Goal: Navigation & Orientation: Find specific page/section

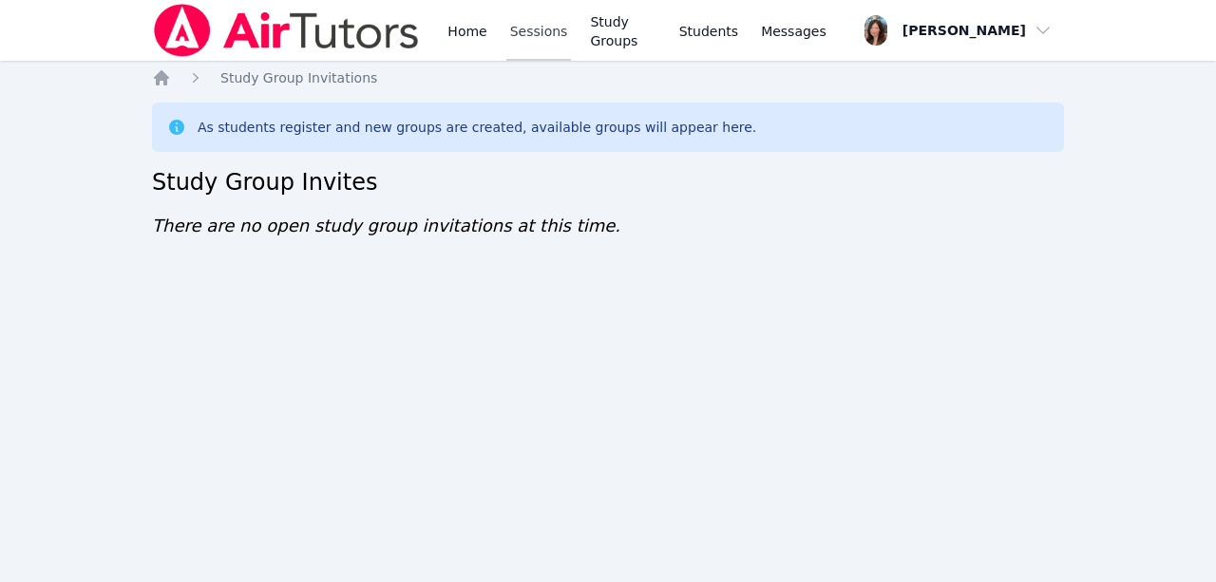
click at [513, 20] on link "Sessions" at bounding box center [539, 30] width 66 height 61
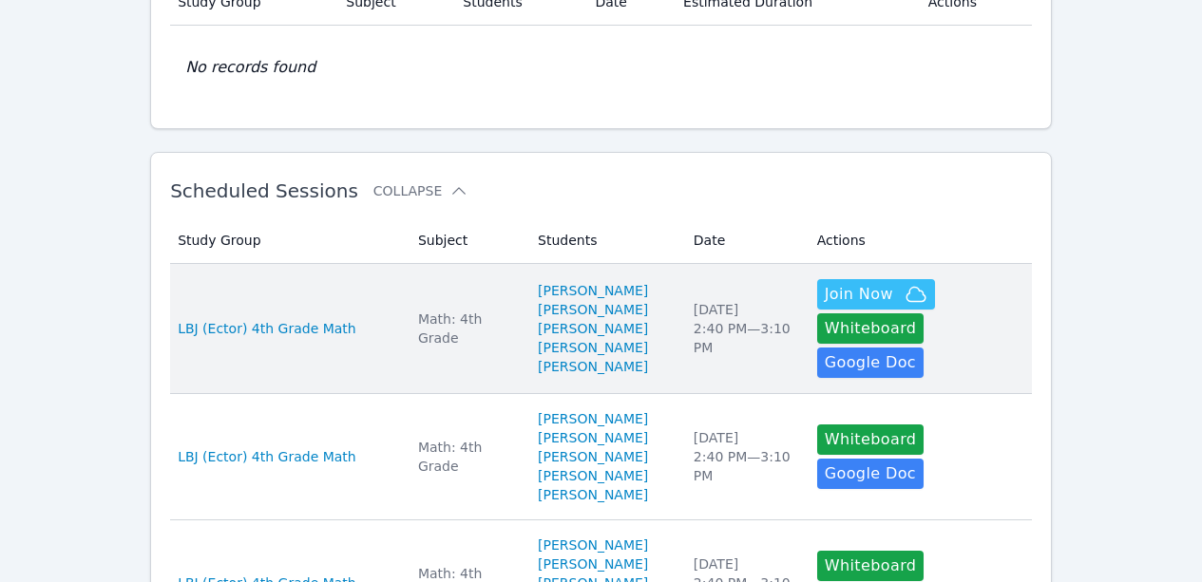
scroll to position [190, 0]
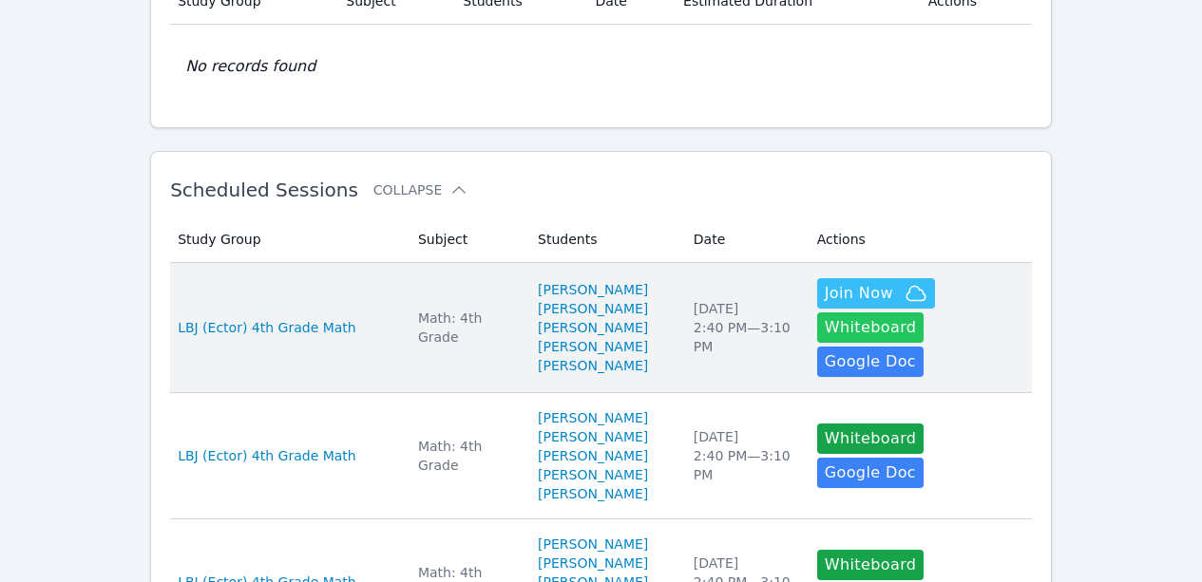
click at [925, 317] on button "Whiteboard" at bounding box center [870, 328] width 107 height 30
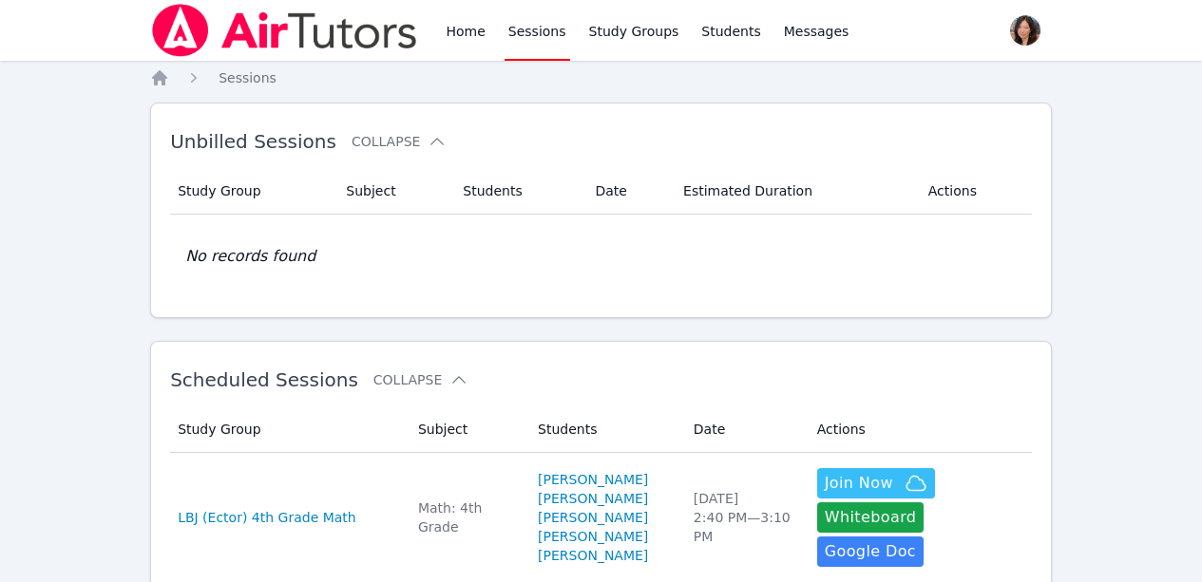
click at [470, 25] on link "Home" at bounding box center [465, 30] width 47 height 61
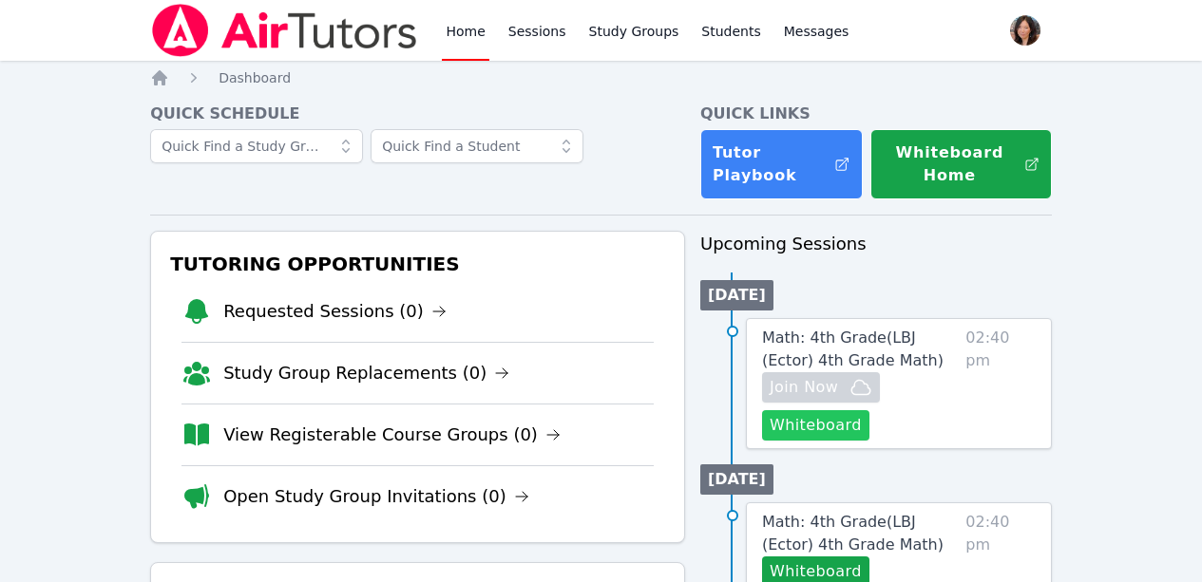
click at [859, 427] on button "Whiteboard" at bounding box center [815, 426] width 107 height 30
click at [869, 425] on button "Whiteboard" at bounding box center [815, 426] width 107 height 30
click at [431, 308] on icon at bounding box center [438, 311] width 15 height 15
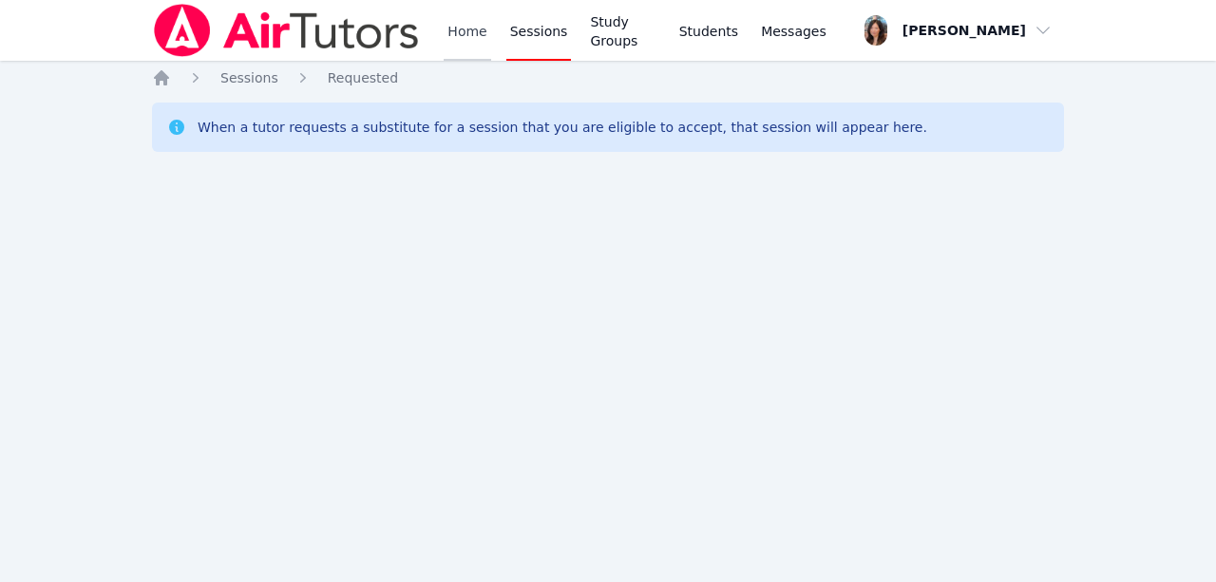
click at [468, 29] on link "Home" at bounding box center [467, 30] width 47 height 61
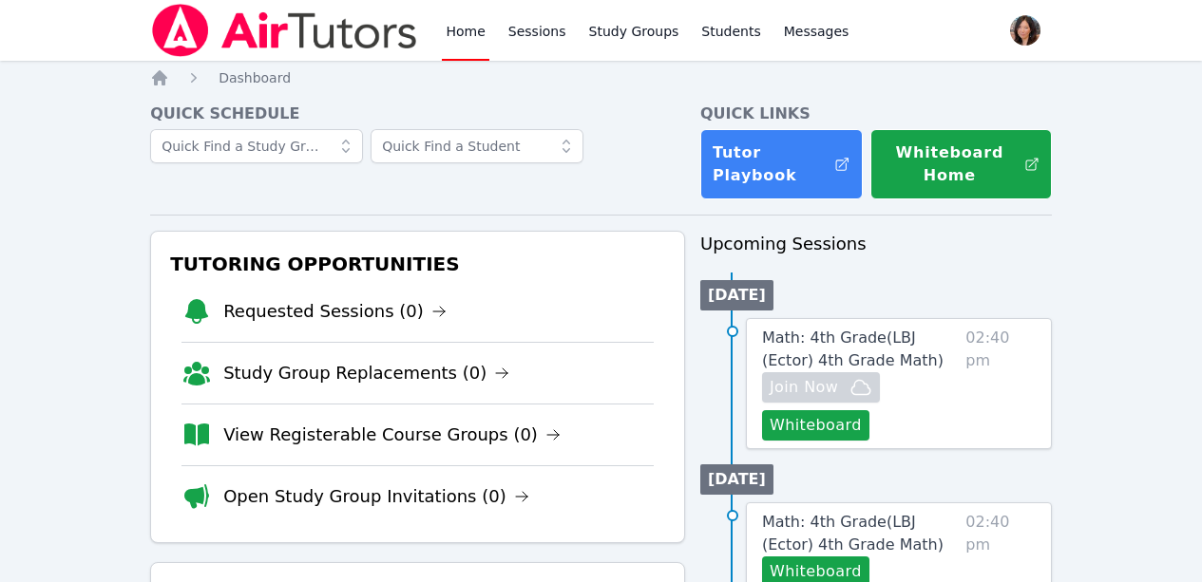
click at [353, 290] on li "Requested Sessions (0)" at bounding box center [417, 311] width 472 height 61
click at [351, 312] on link "Requested Sessions (0)" at bounding box center [334, 311] width 223 height 27
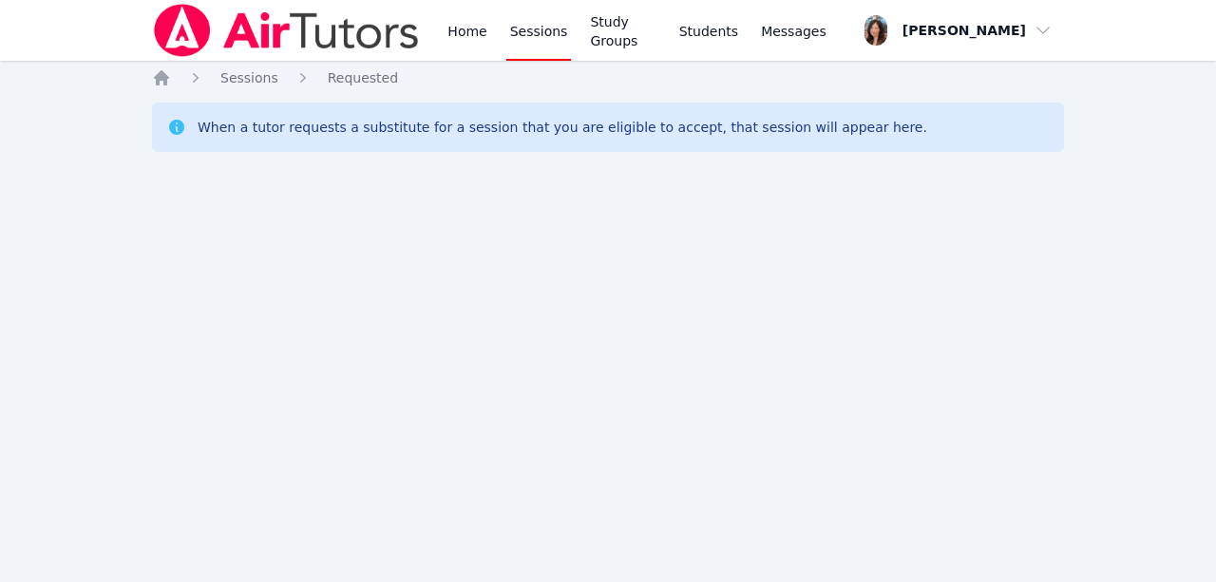
click at [544, 40] on link "Sessions" at bounding box center [539, 30] width 66 height 61
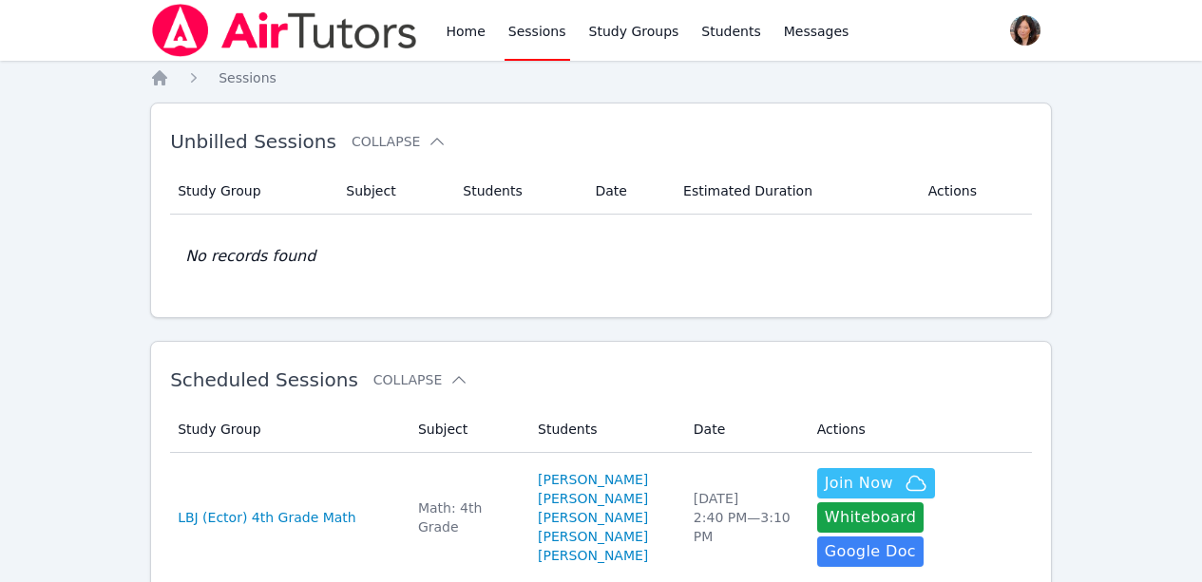
click at [545, 31] on link "Sessions" at bounding box center [538, 30] width 66 height 61
click at [466, 25] on link "Home" at bounding box center [465, 30] width 47 height 61
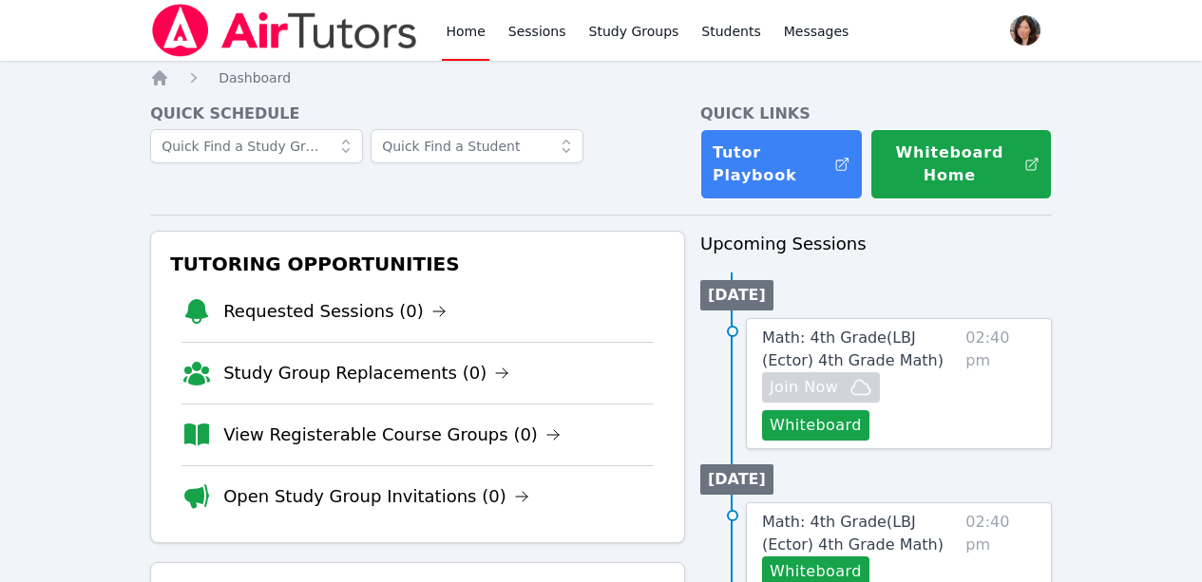
click at [451, 22] on link "Home" at bounding box center [465, 30] width 47 height 61
click at [454, 22] on link "Home" at bounding box center [465, 30] width 47 height 61
click at [354, 310] on link "Requested Sessions (0)" at bounding box center [334, 311] width 223 height 27
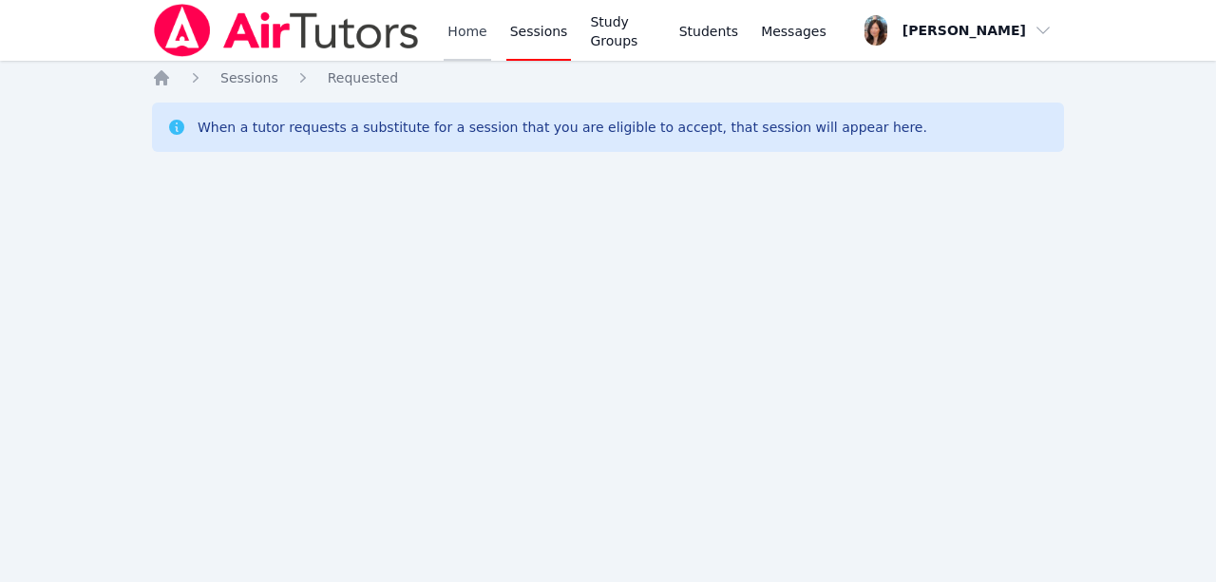
click at [458, 25] on link "Home" at bounding box center [467, 30] width 47 height 61
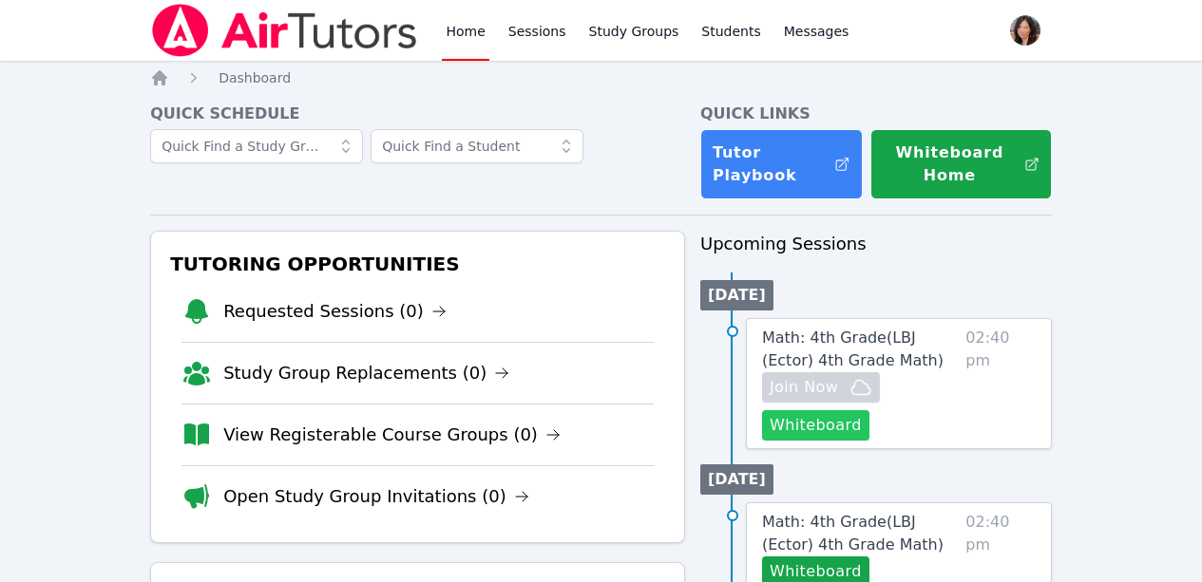
click at [841, 430] on button "Whiteboard" at bounding box center [815, 426] width 107 height 30
click at [617, 43] on link "Study Groups" at bounding box center [634, 30] width 98 height 61
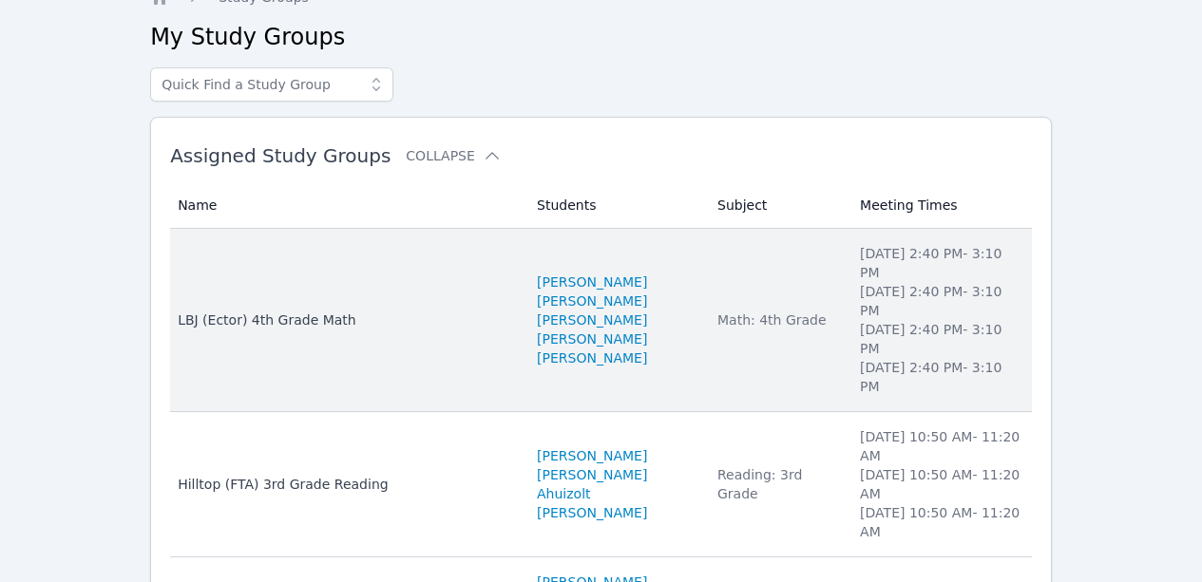
scroll to position [186, 0]
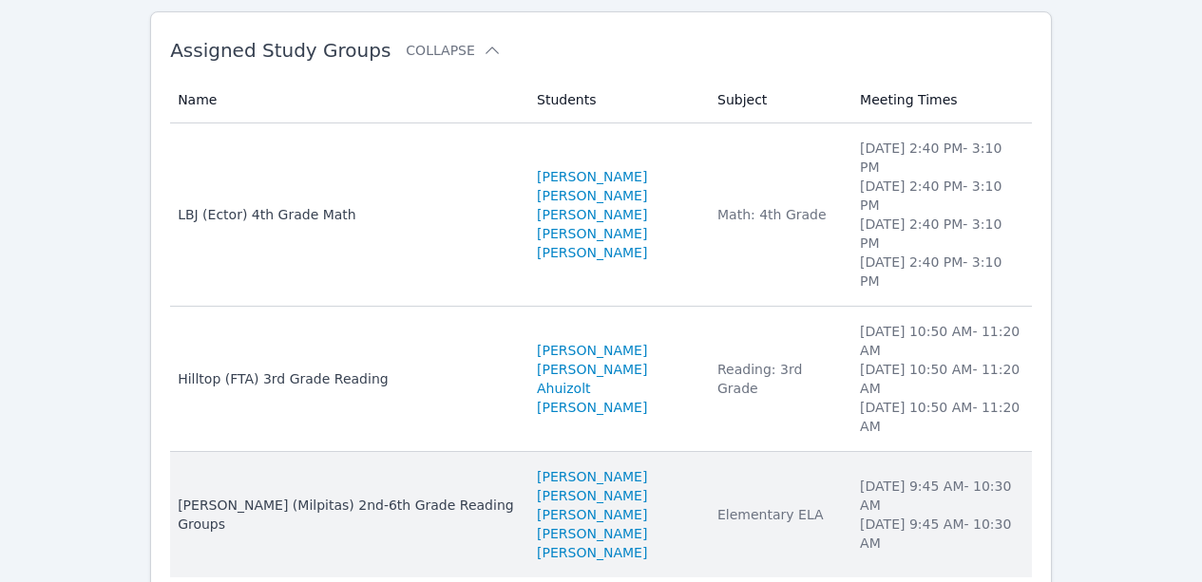
click at [265, 496] on div "Weller (Milpitas) 2nd-6th Grade Reading Groups" at bounding box center [346, 515] width 336 height 38
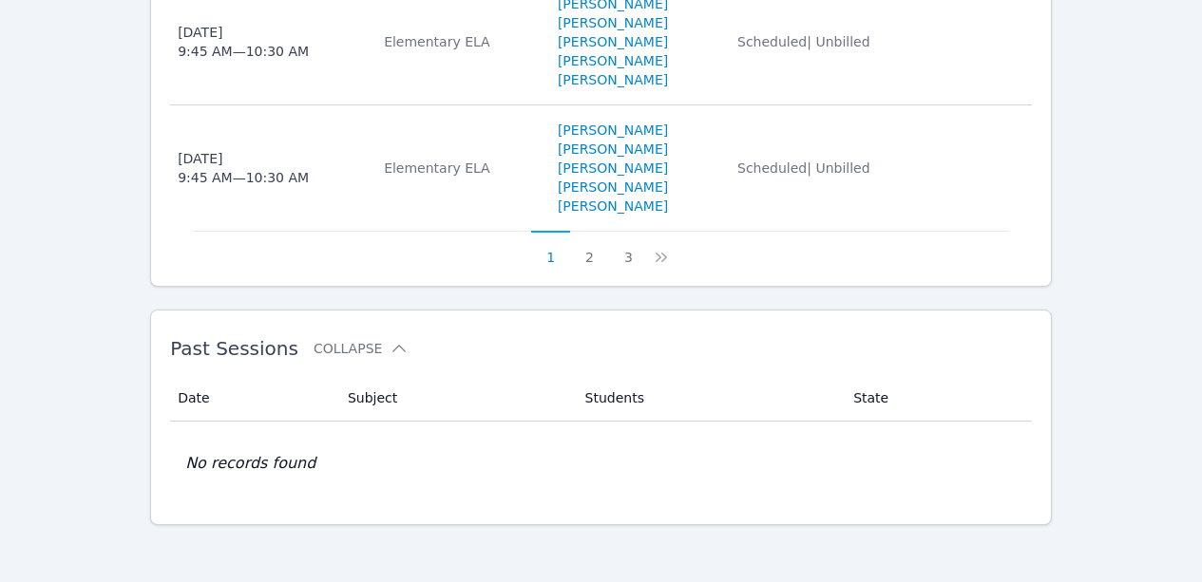
scroll to position [1710, 0]
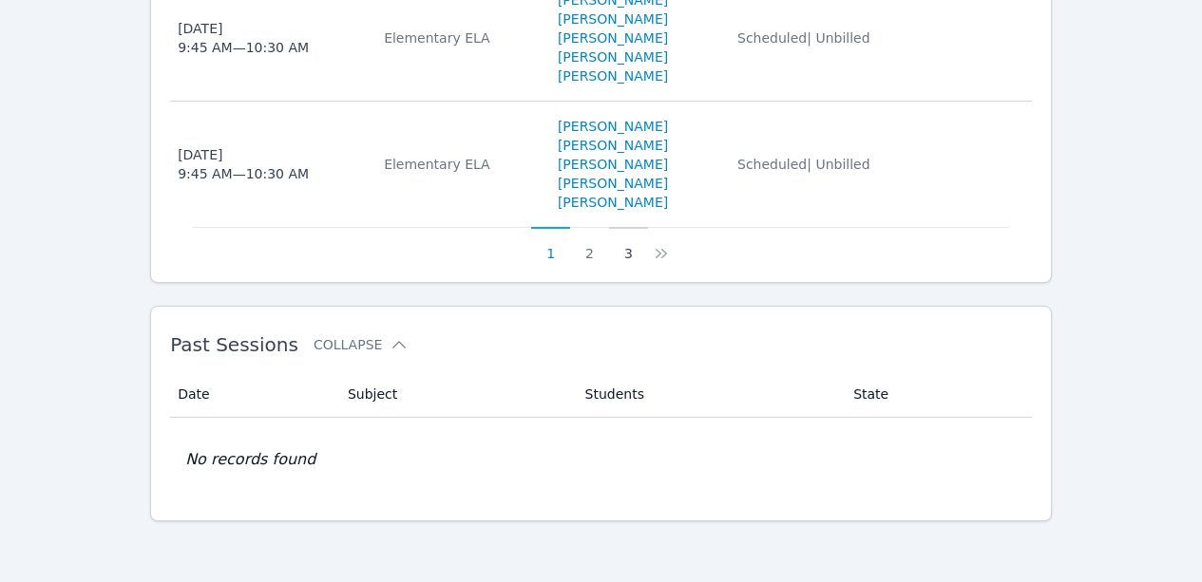
click at [632, 263] on button "3" at bounding box center [628, 245] width 39 height 36
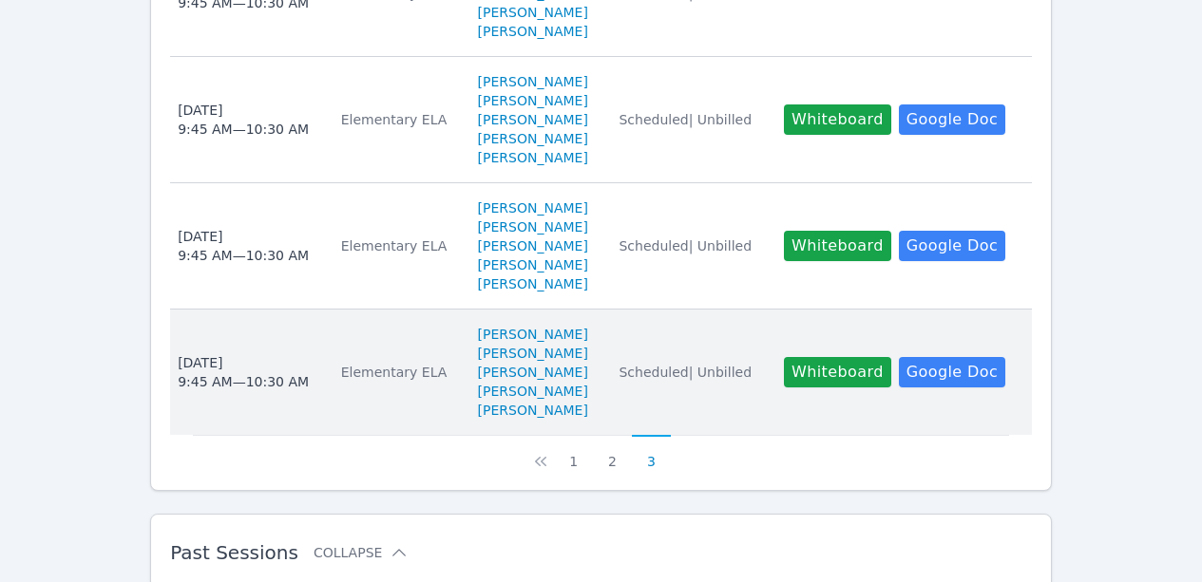
scroll to position [762, 0]
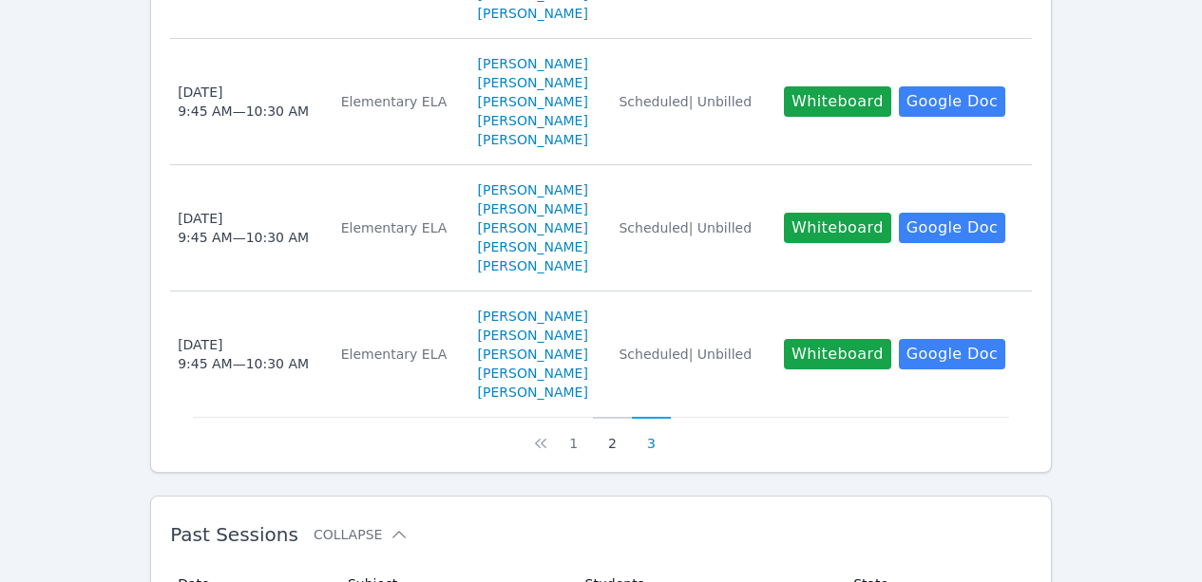
click at [613, 453] on button "2" at bounding box center [612, 435] width 39 height 36
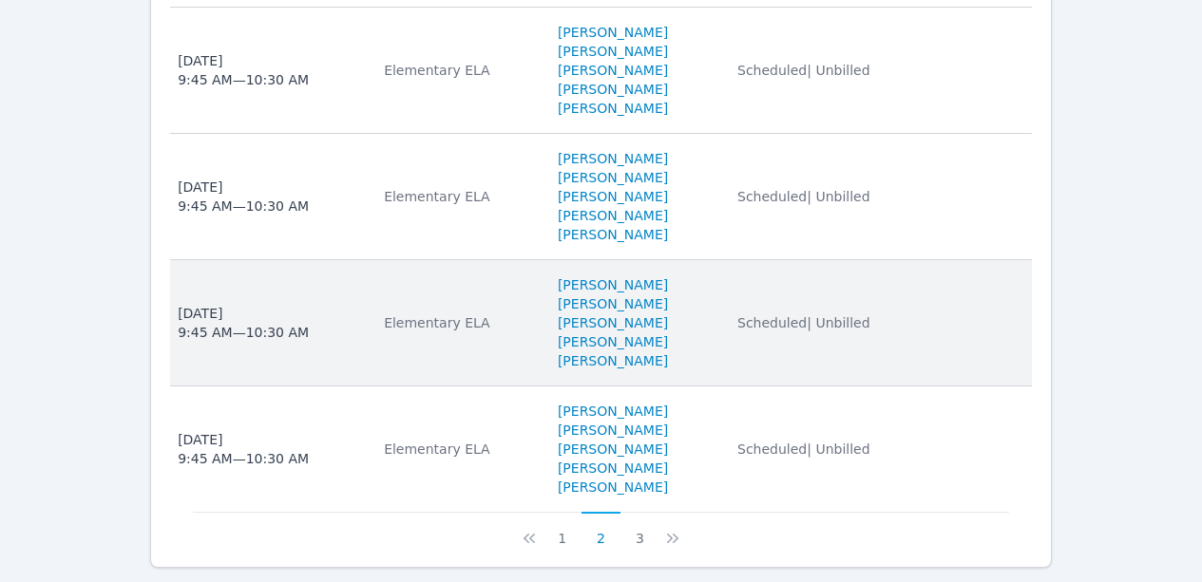
scroll to position [1710, 0]
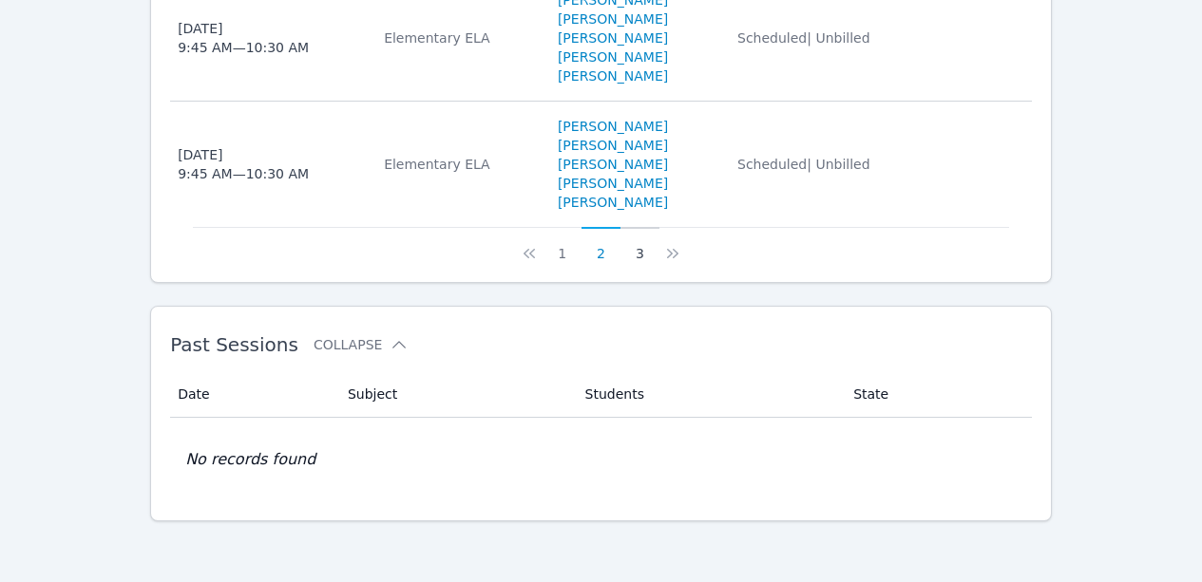
click at [639, 263] on button "3" at bounding box center [640, 245] width 39 height 36
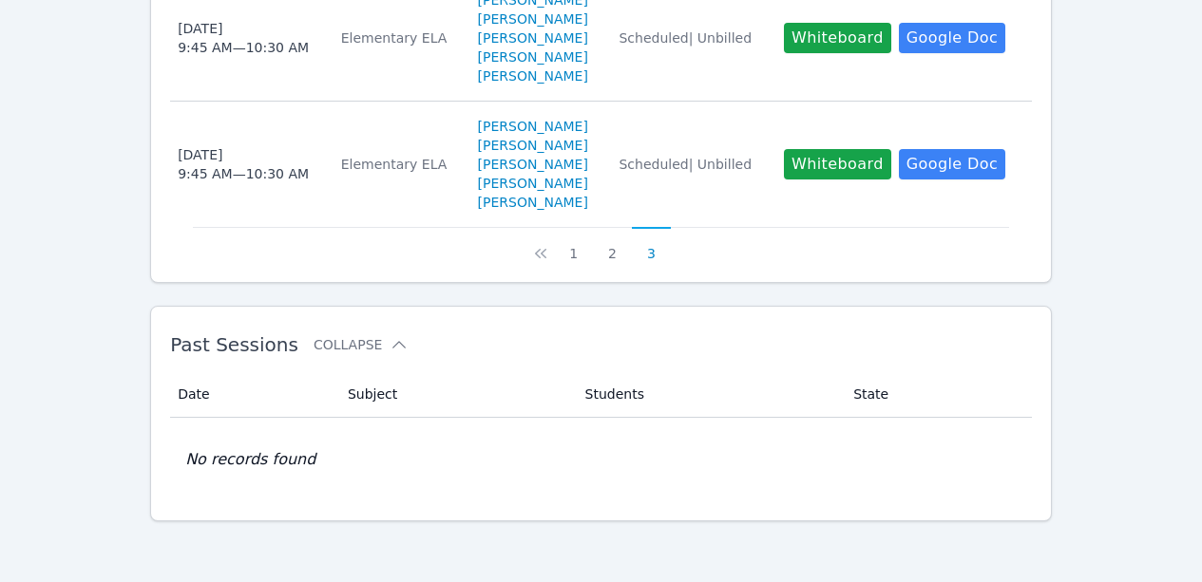
scroll to position [975, 0]
click at [582, 257] on button "1" at bounding box center [573, 245] width 39 height 36
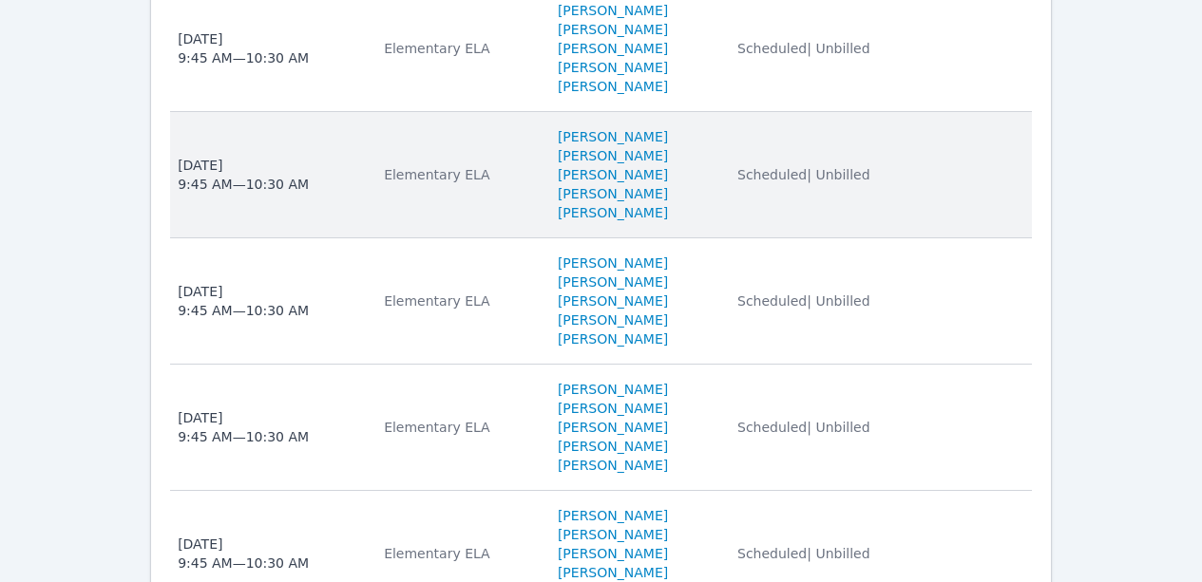
scroll to position [1733, 0]
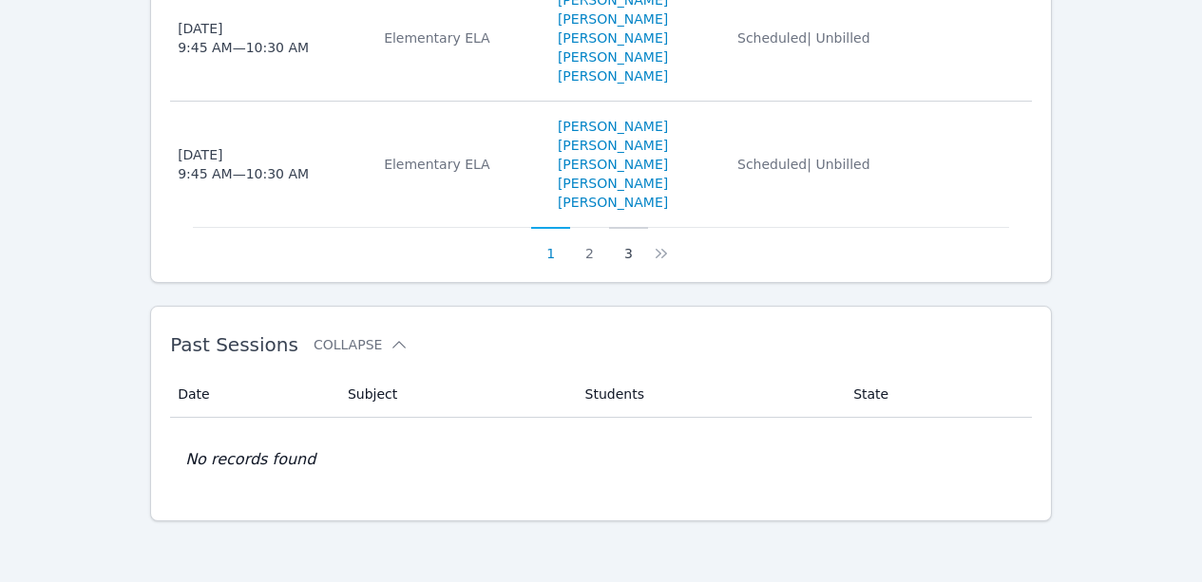
click at [629, 252] on button "3" at bounding box center [628, 245] width 39 height 36
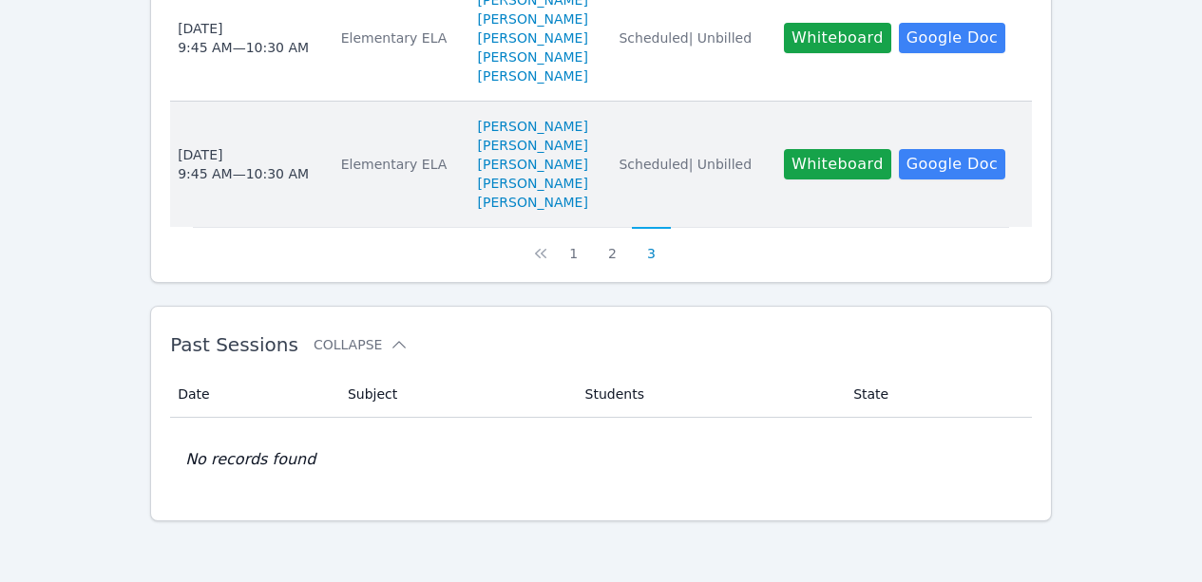
click at [227, 172] on div "Wed Oct 1 9:45 AM — 10:30 AM" at bounding box center [243, 164] width 131 height 38
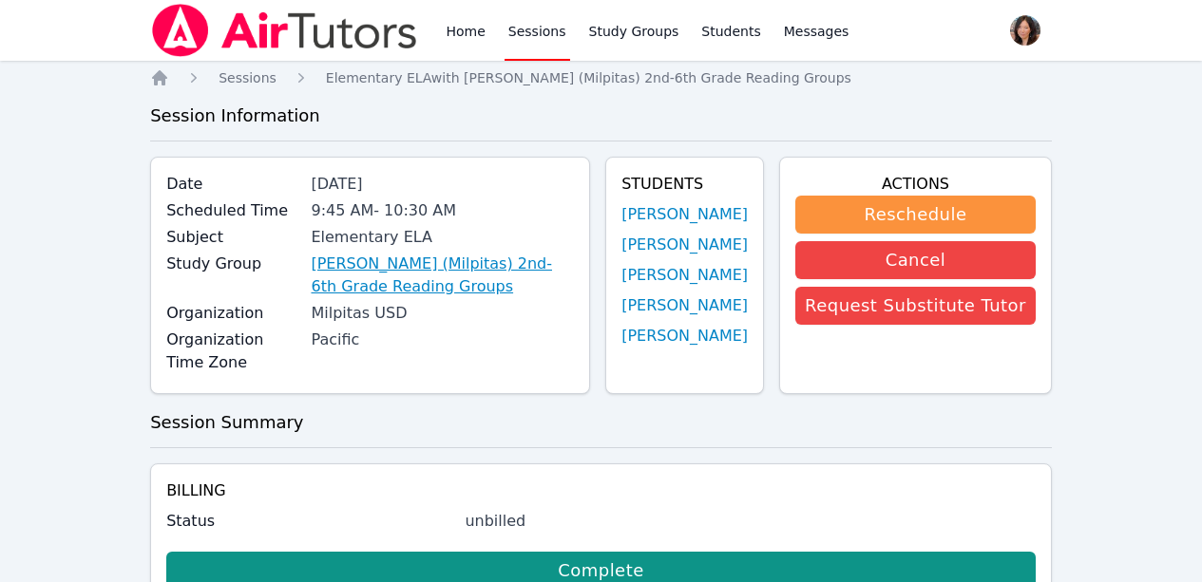
click at [391, 258] on link "Weller (Milpitas) 2nd-6th Grade Reading Groups" at bounding box center [442, 276] width 263 height 46
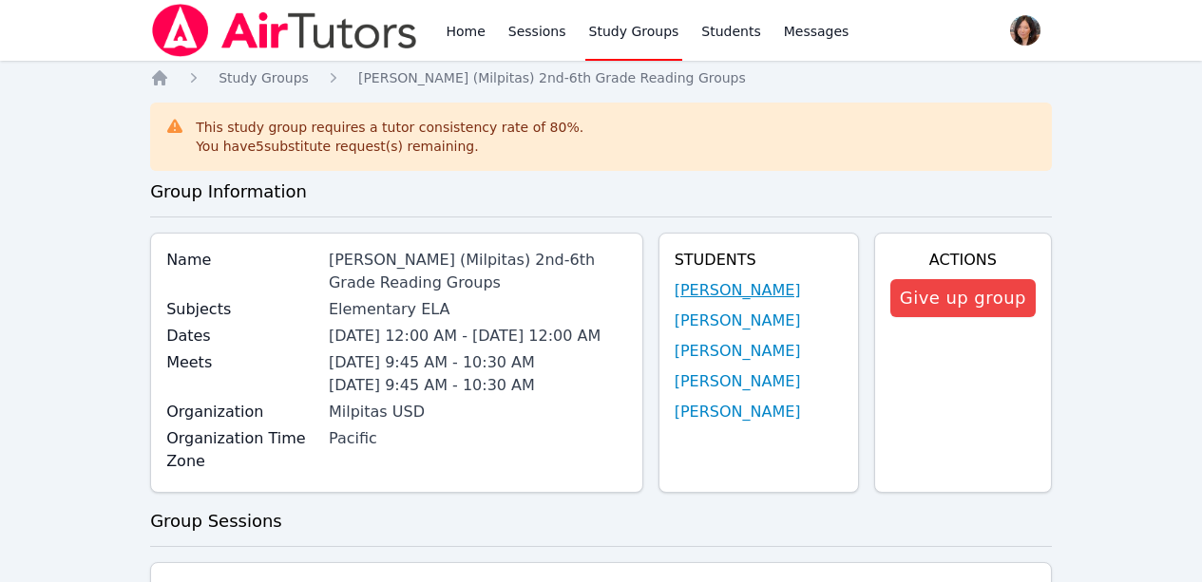
click at [753, 285] on link "Leo Anthony Narito" at bounding box center [738, 290] width 126 height 23
click at [729, 405] on link "Ava Dinh" at bounding box center [738, 412] width 126 height 23
click at [712, 377] on link "Xinhui Li" at bounding box center [738, 382] width 126 height 23
click at [505, 32] on link "Sessions" at bounding box center [538, 30] width 66 height 61
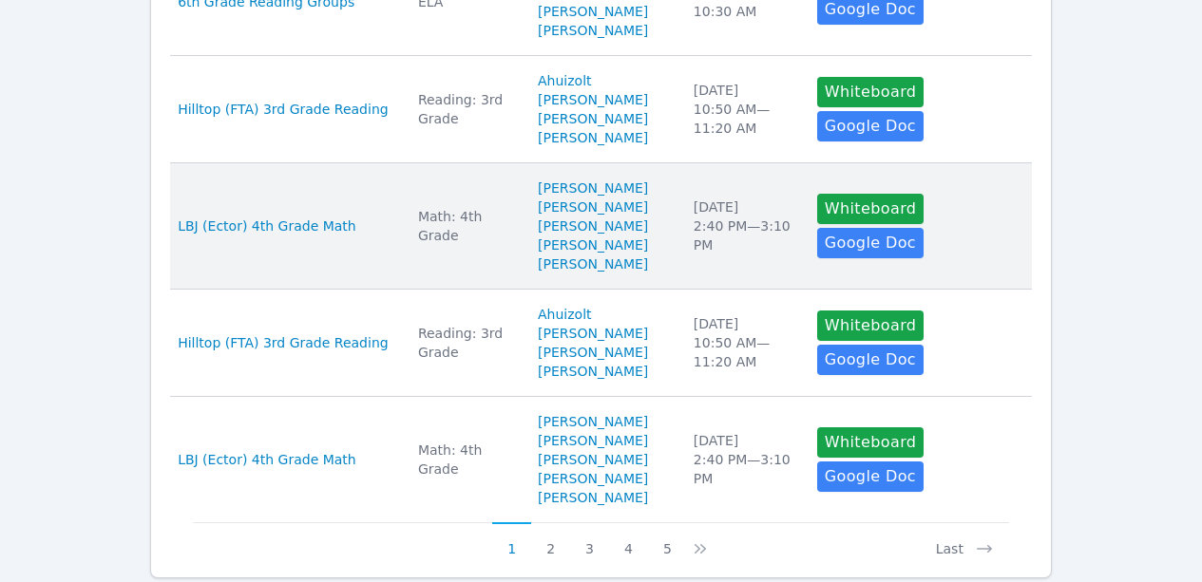
scroll to position [1045, 0]
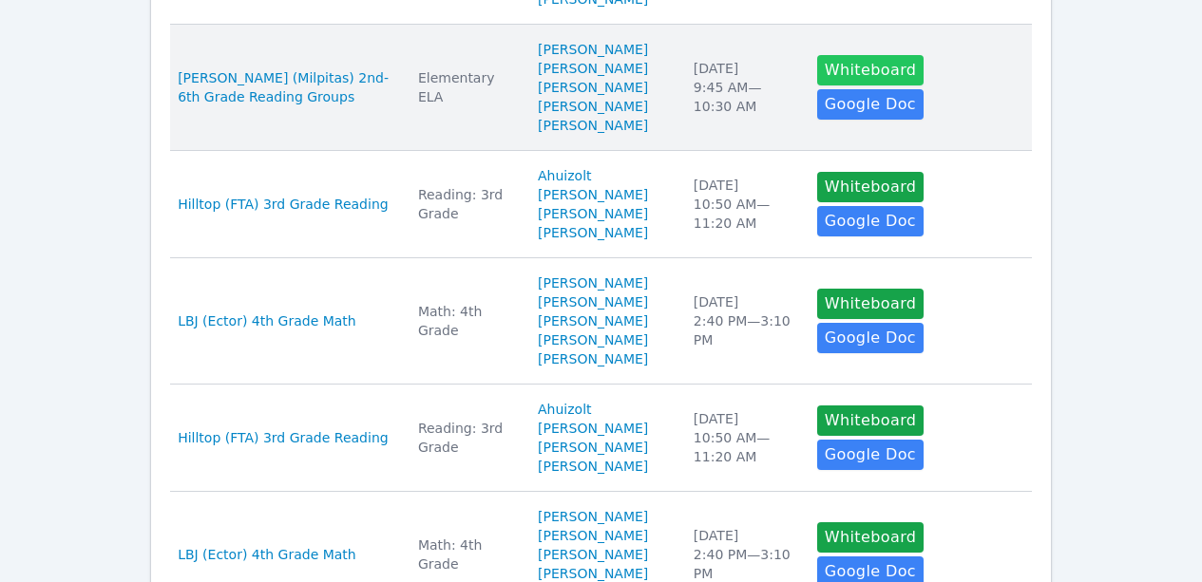
click at [817, 86] on button "Whiteboard" at bounding box center [870, 70] width 107 height 30
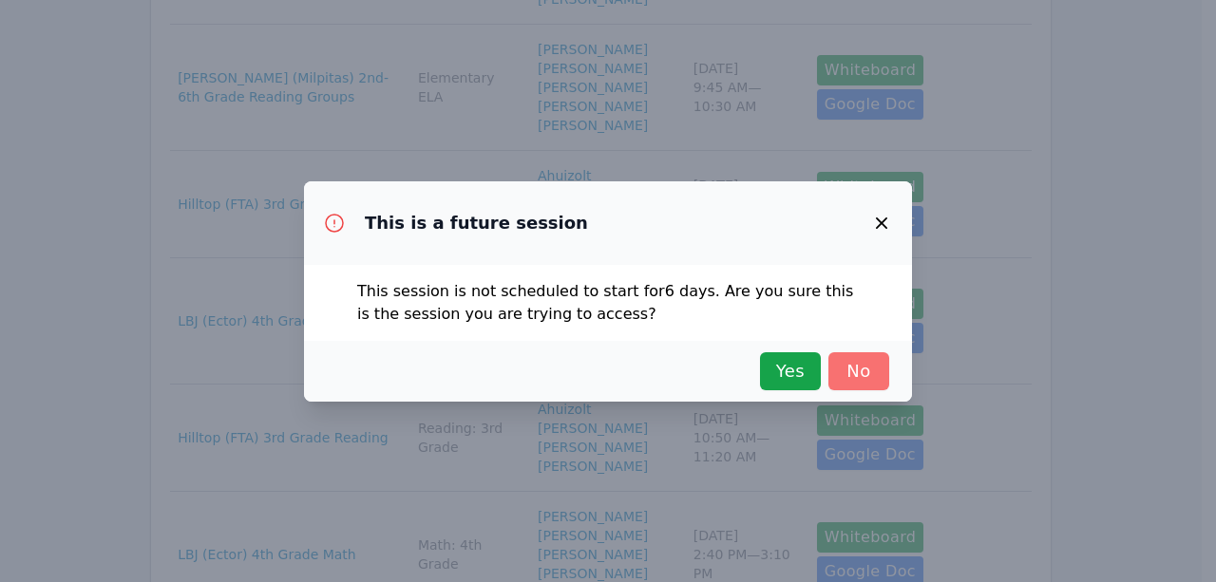
click at [830, 364] on button "No" at bounding box center [859, 372] width 61 height 38
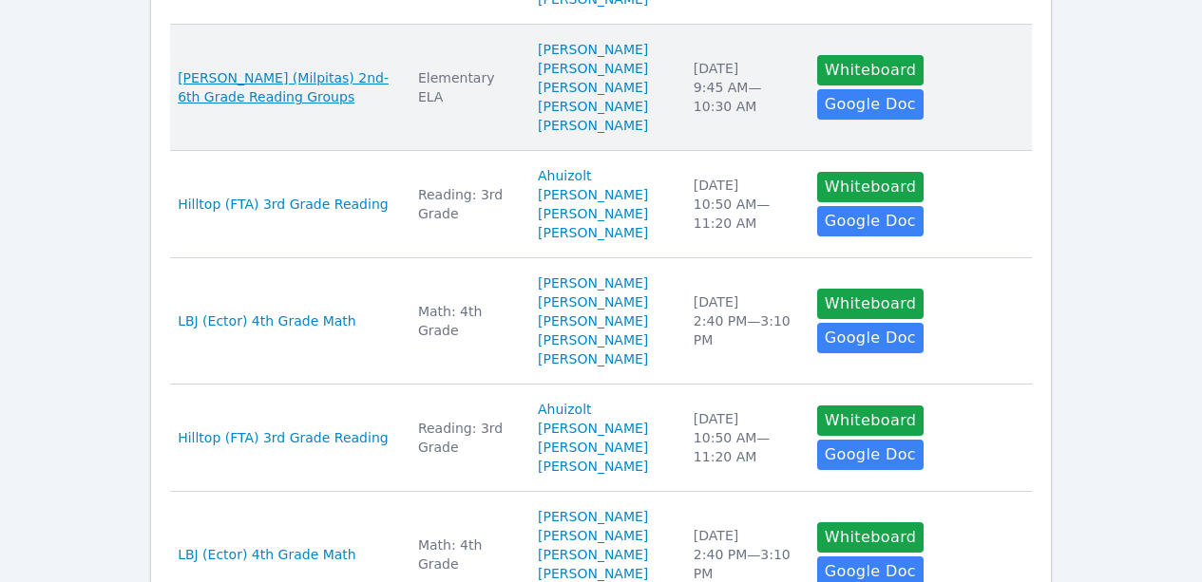
click at [239, 106] on span "Weller (Milpitas) 2nd-6th Grade Reading Groups" at bounding box center [287, 87] width 218 height 38
click at [576, 97] on li "Xinhui Li" at bounding box center [604, 87] width 133 height 19
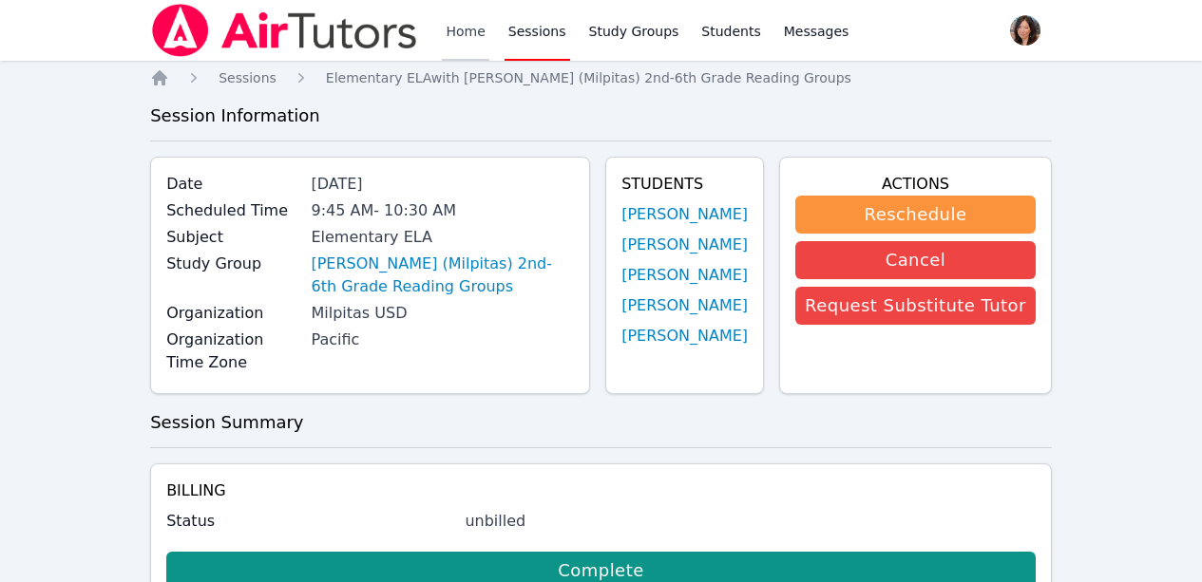
click at [468, 29] on link "Home" at bounding box center [465, 30] width 47 height 61
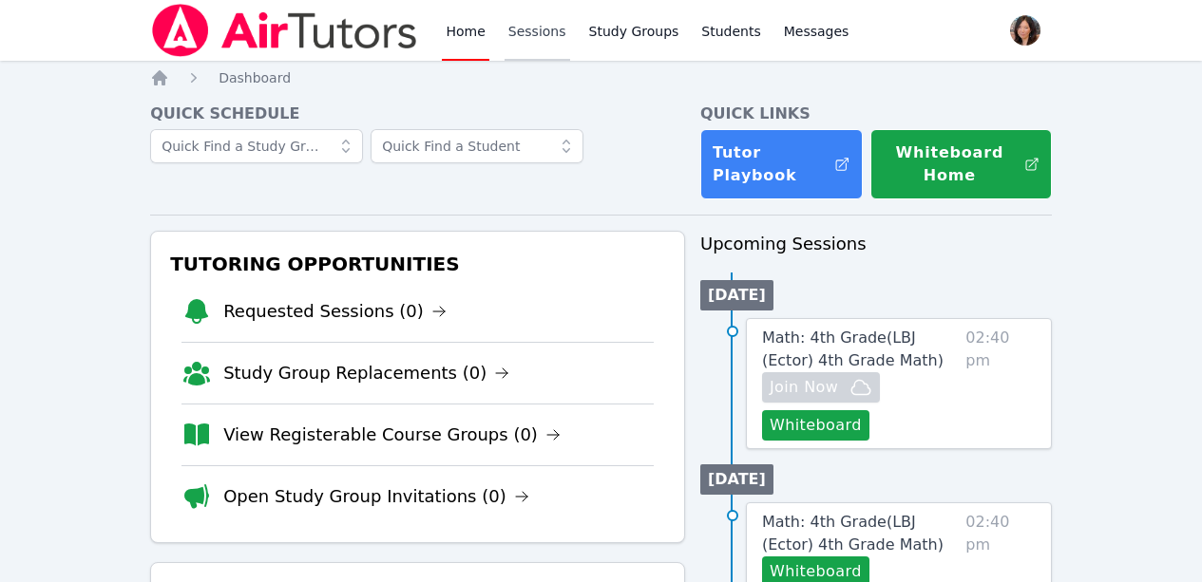
click at [524, 38] on link "Sessions" at bounding box center [538, 30] width 66 height 61
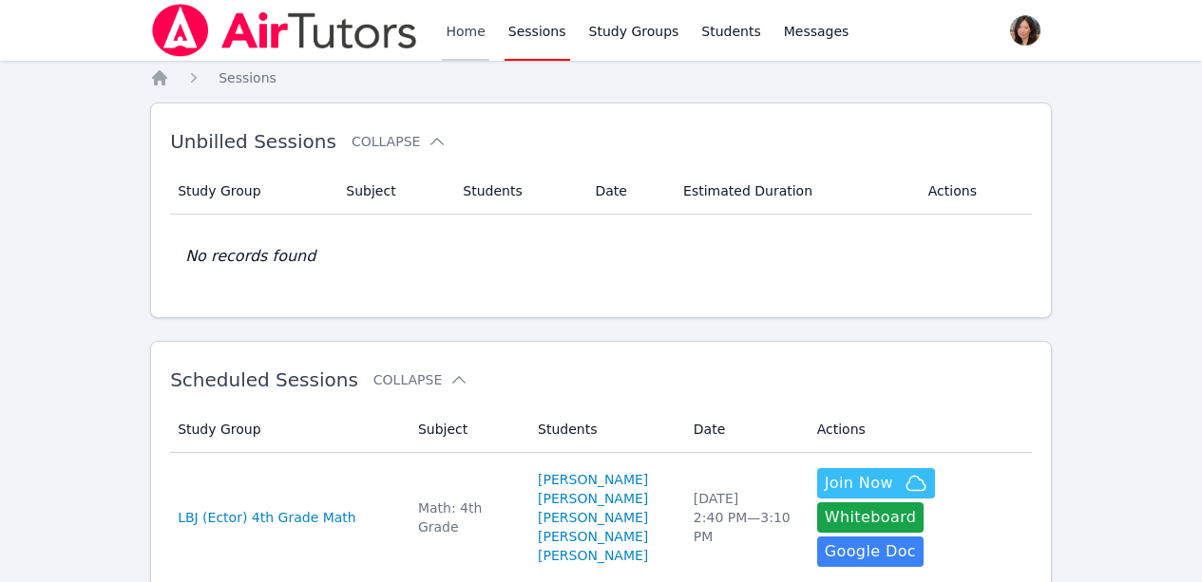
click at [461, 25] on link "Home" at bounding box center [465, 30] width 47 height 61
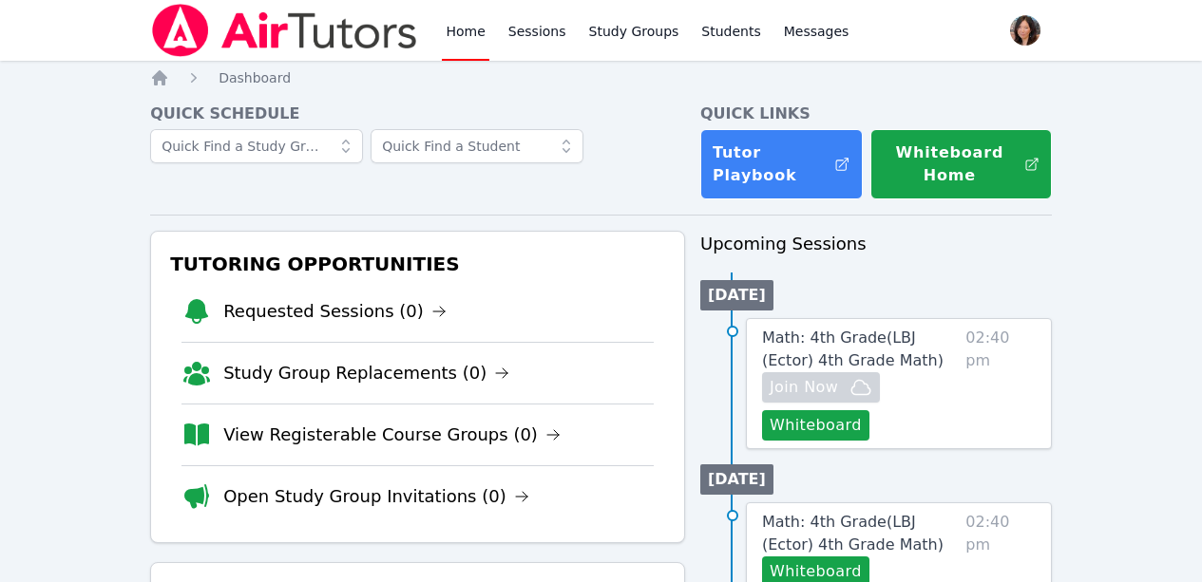
click at [461, 25] on link "Home" at bounding box center [465, 30] width 47 height 61
click at [461, 26] on link "Home" at bounding box center [465, 30] width 47 height 61
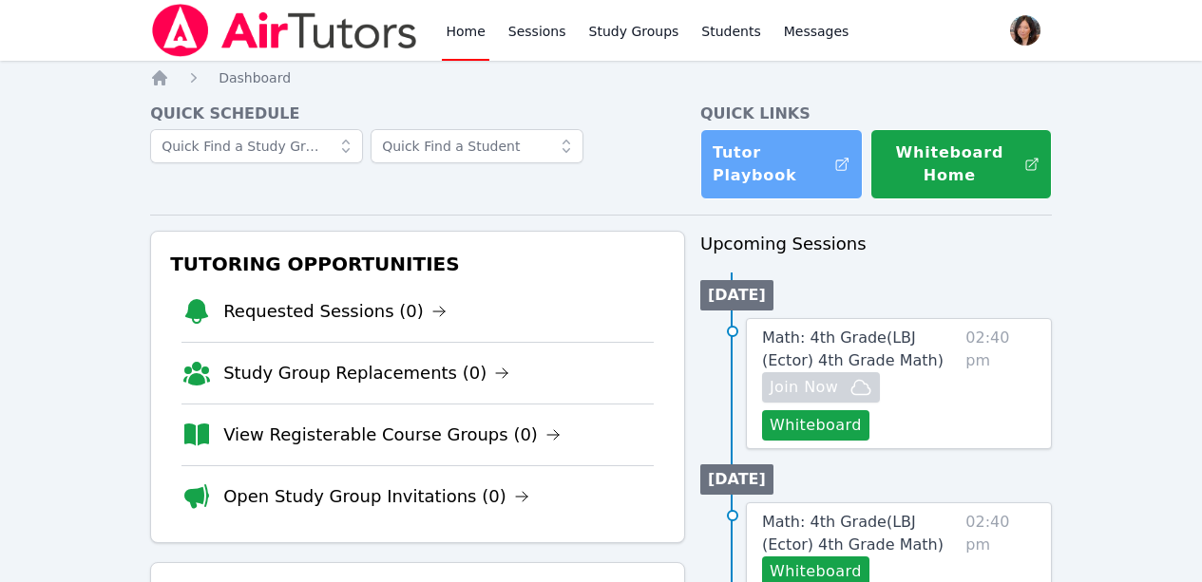
click at [803, 164] on link "Tutor Playbook" at bounding box center [781, 164] width 162 height 70
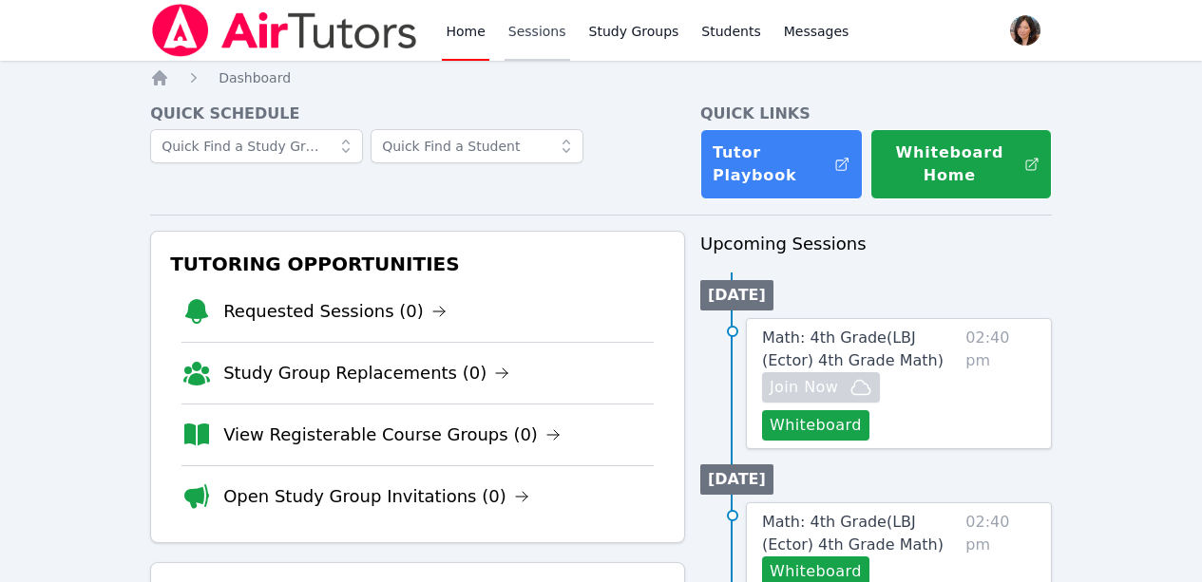
click at [529, 35] on link "Sessions" at bounding box center [538, 30] width 66 height 61
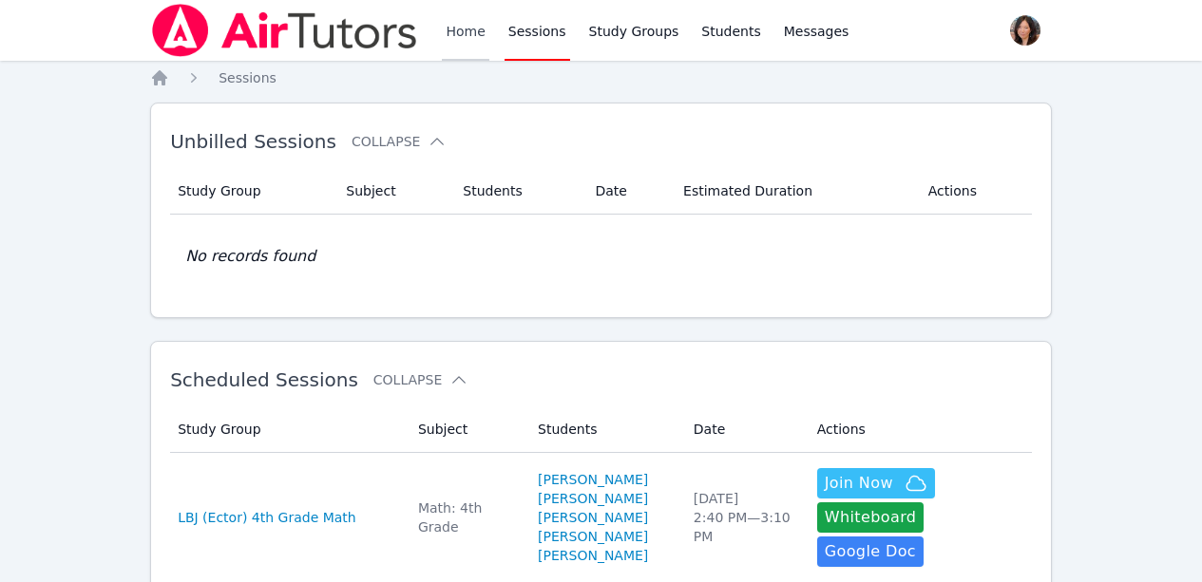
click at [469, 23] on link "Home" at bounding box center [465, 30] width 47 height 61
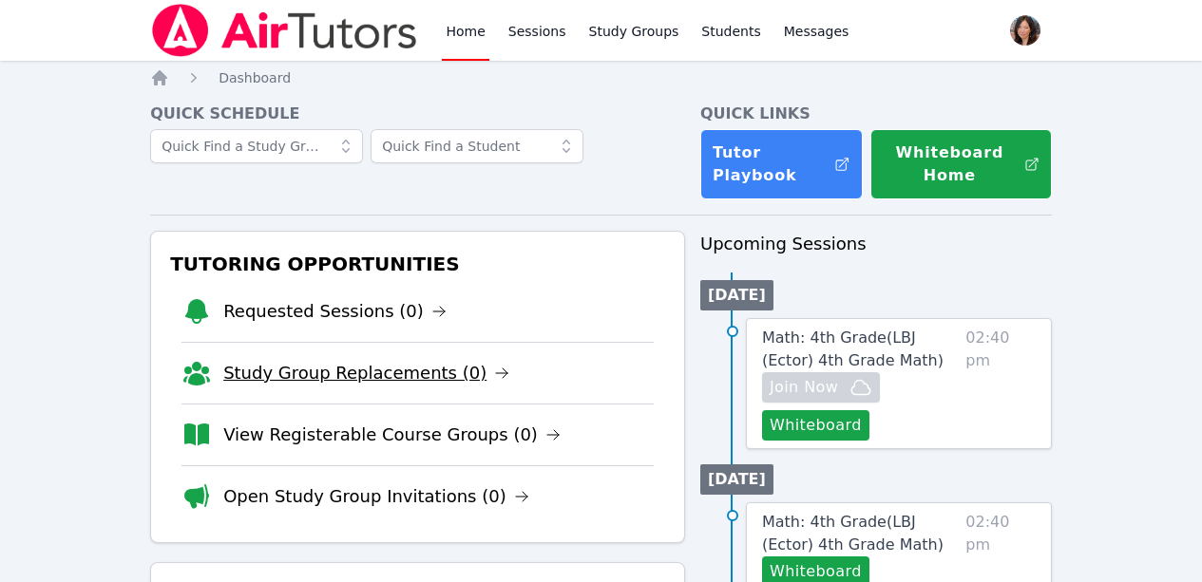
click at [320, 379] on link "Study Group Replacements (0)" at bounding box center [366, 373] width 286 height 27
click at [348, 430] on link "View Registerable Course Groups (0)" at bounding box center [391, 435] width 337 height 27
drag, startPoint x: 534, startPoint y: 32, endPoint x: 524, endPoint y: 32, distance: 10.5
click at [534, 32] on link "Sessions" at bounding box center [538, 30] width 66 height 61
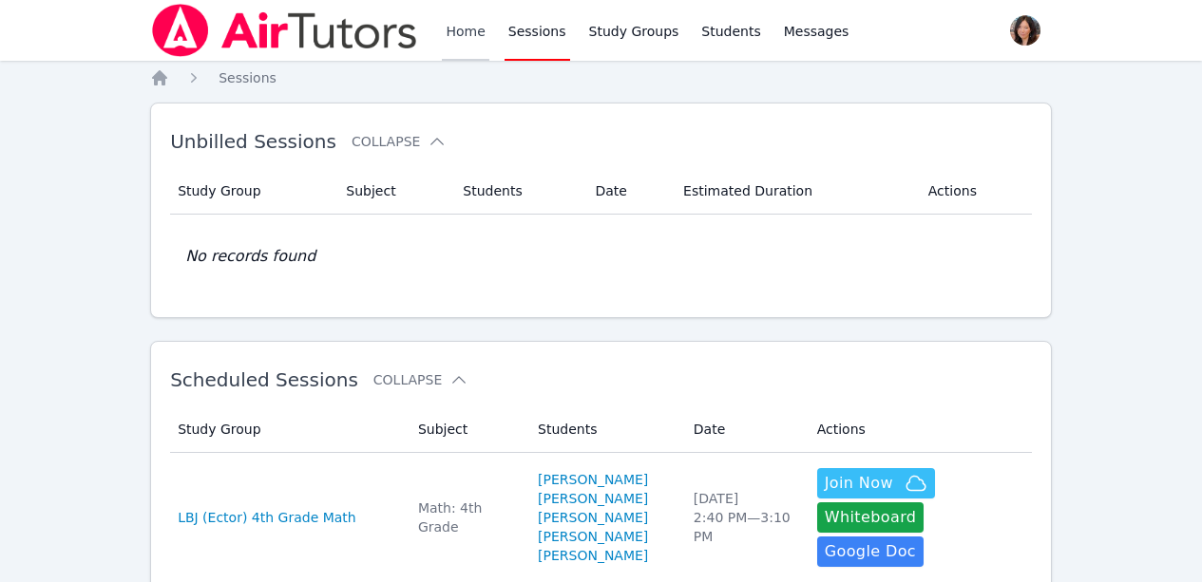
click at [467, 28] on link "Home" at bounding box center [465, 30] width 47 height 61
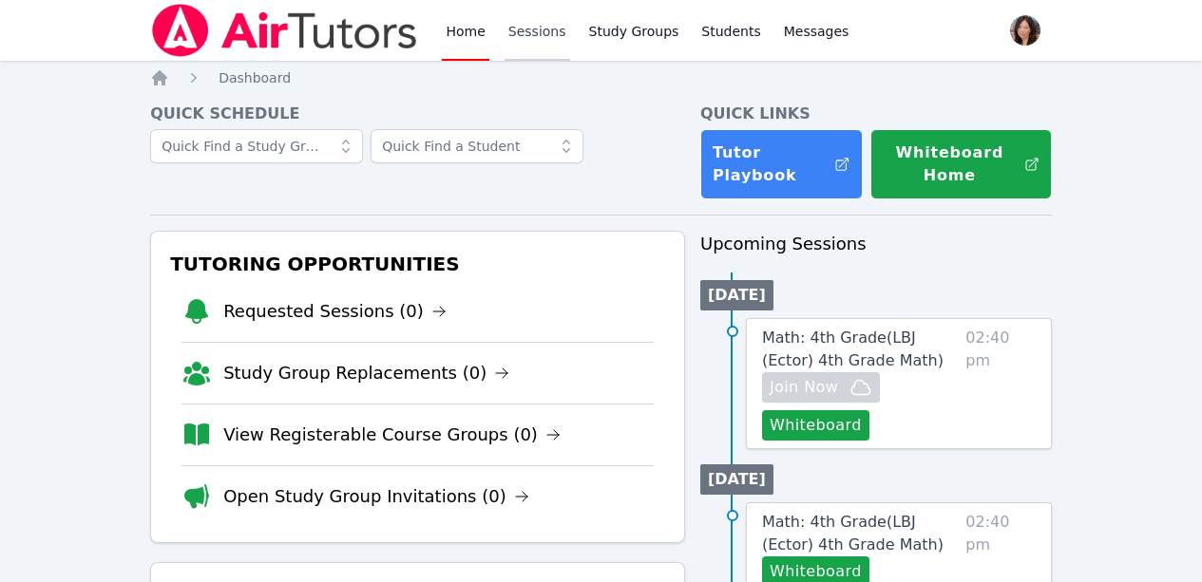
click at [527, 30] on link "Sessions" at bounding box center [538, 30] width 66 height 61
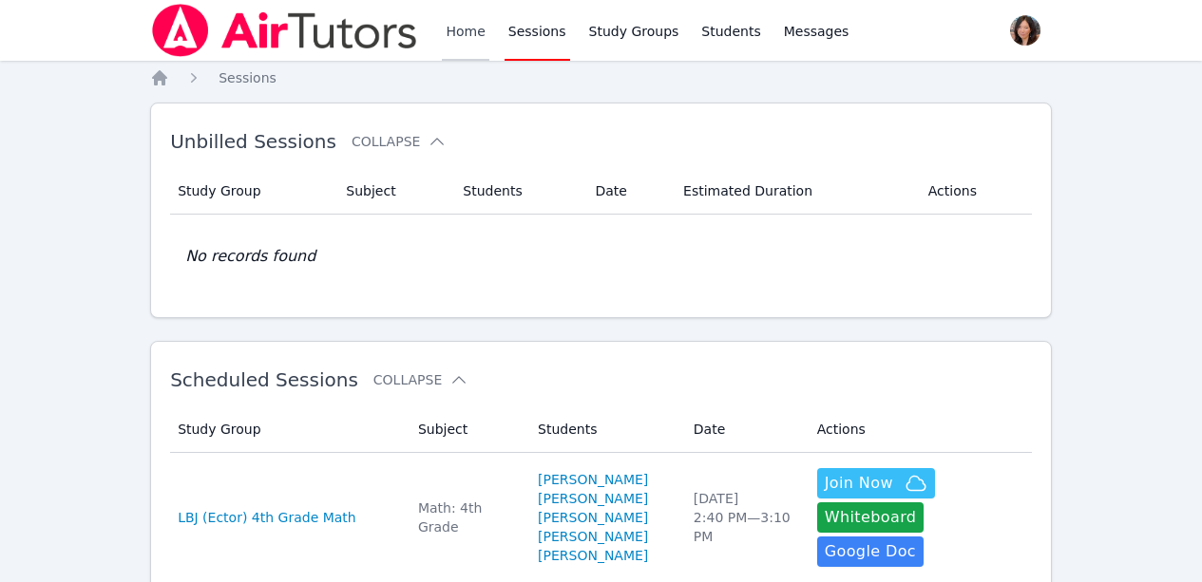
click at [476, 32] on link "Home" at bounding box center [465, 30] width 47 height 61
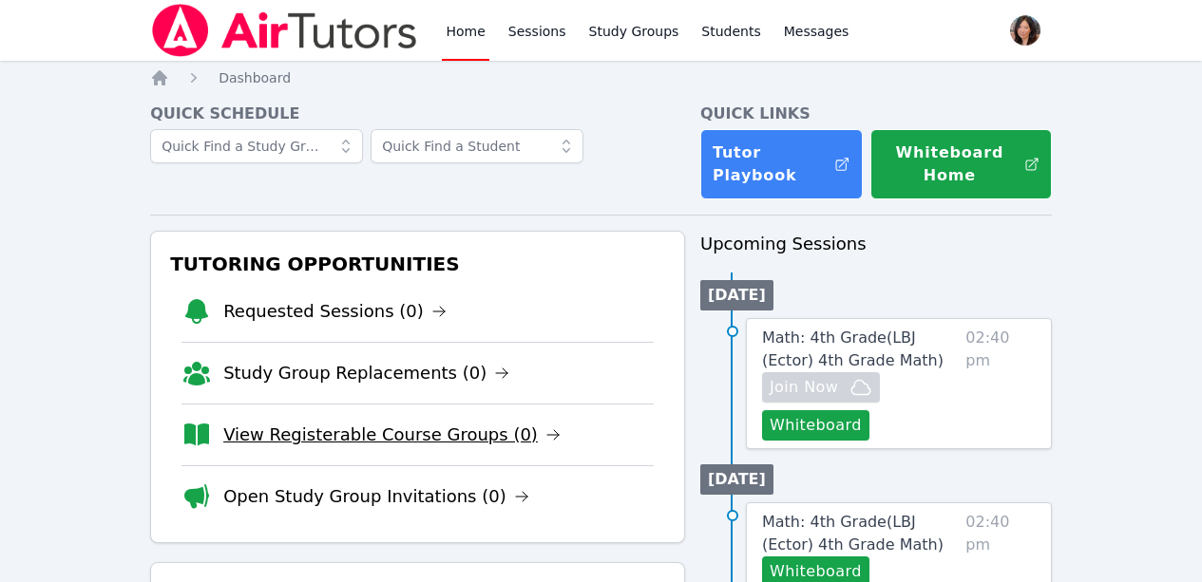
click at [430, 424] on link "View Registerable Course Groups (0)" at bounding box center [391, 435] width 337 height 27
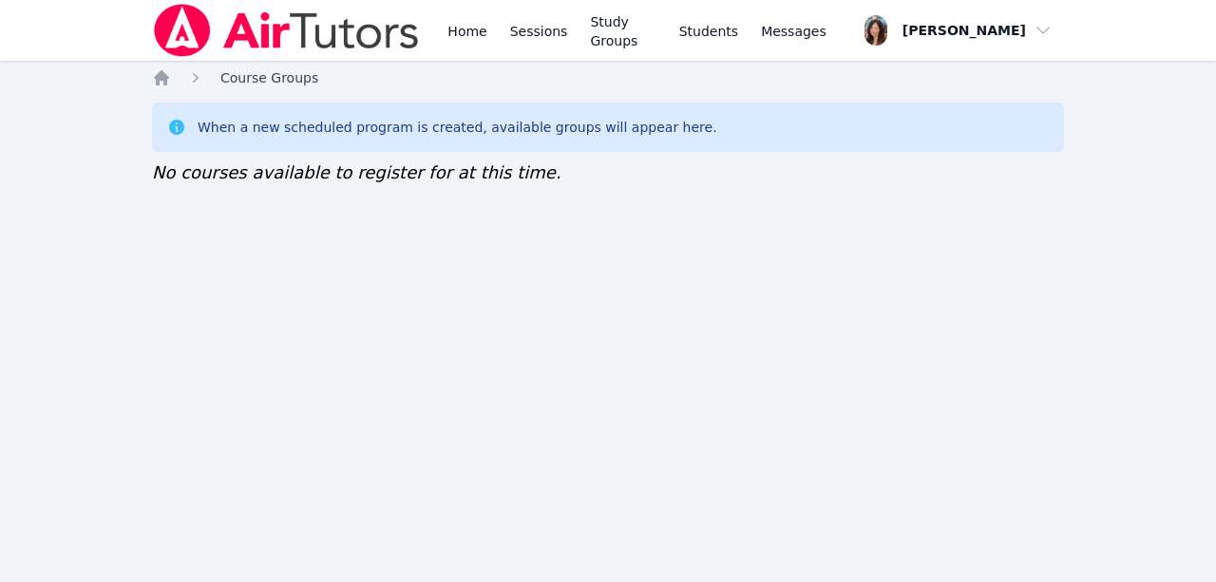
click at [254, 78] on span "Course Groups" at bounding box center [269, 77] width 98 height 15
click at [352, 153] on div "When a new scheduled program is created, available groups will appear here. No …" at bounding box center [608, 145] width 912 height 84
click at [165, 79] on icon "Breadcrumb" at bounding box center [161, 77] width 15 height 15
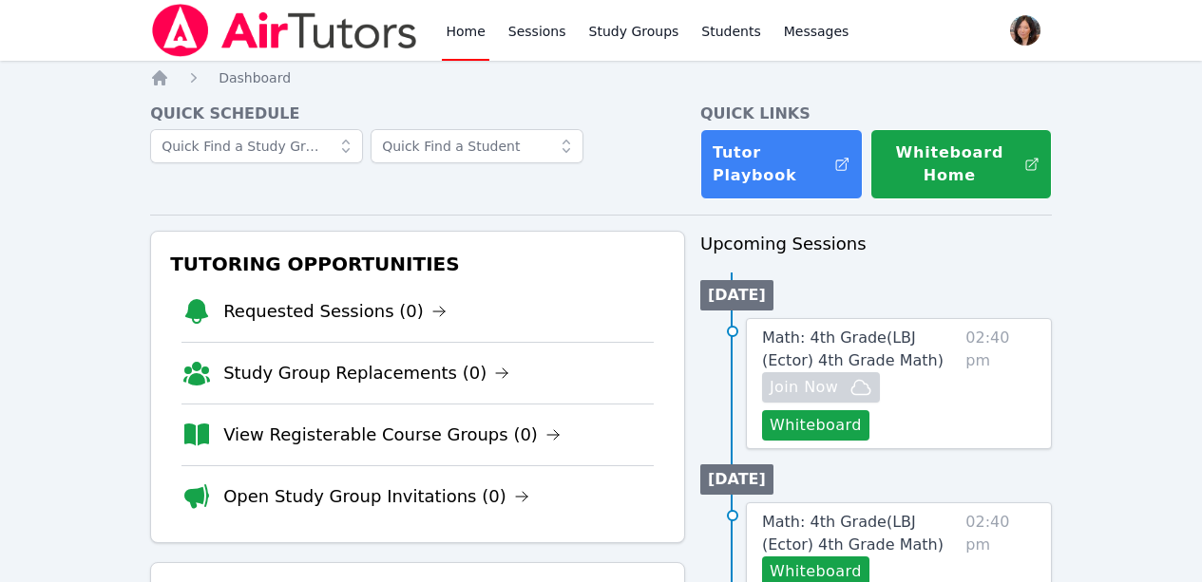
click at [445, 482] on li "Open Study Group Invitations (0)" at bounding box center [417, 497] width 472 height 62
click at [434, 491] on link "Open Study Group Invitations (0)" at bounding box center [376, 497] width 306 height 27
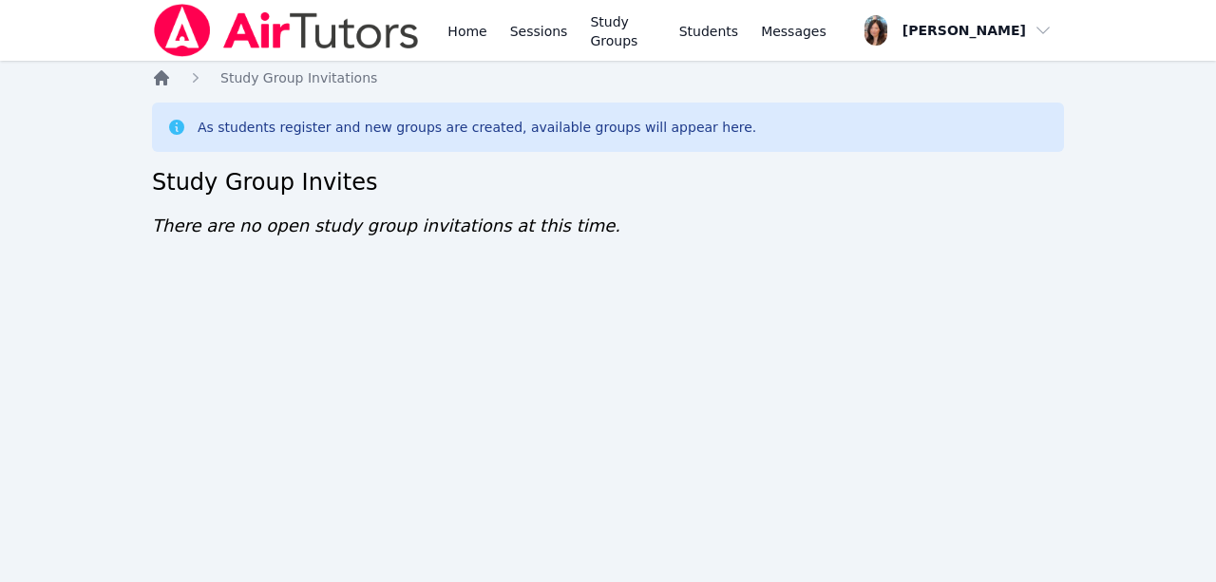
click at [170, 79] on icon "Breadcrumb" at bounding box center [161, 77] width 19 height 19
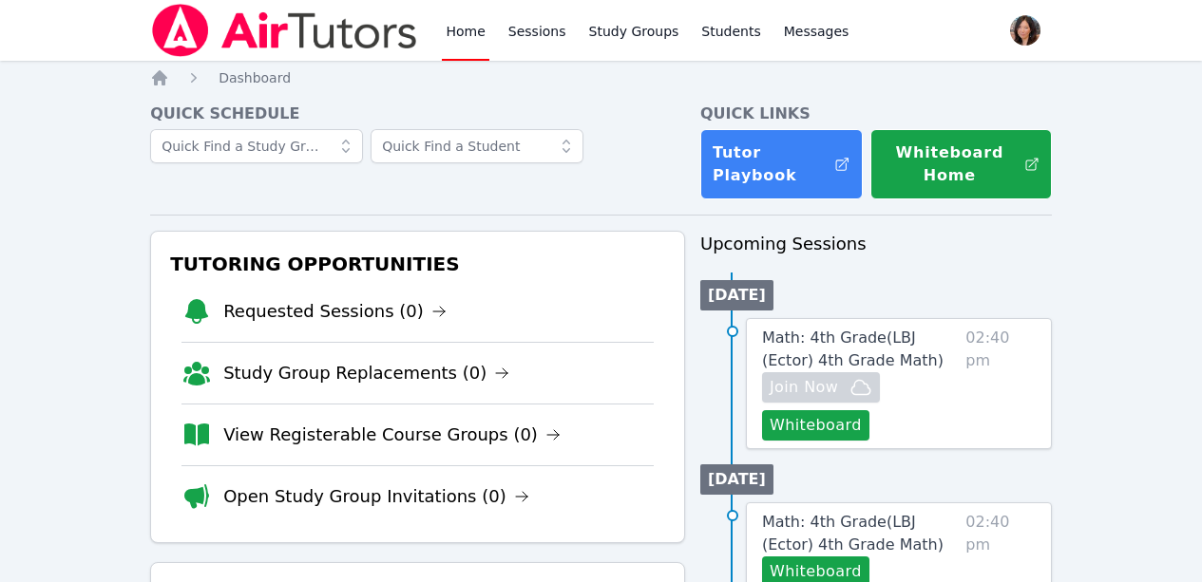
click at [202, 440] on icon at bounding box center [196, 435] width 25 height 23
click at [435, 435] on link "View Registerable Course Groups (0)" at bounding box center [391, 435] width 337 height 27
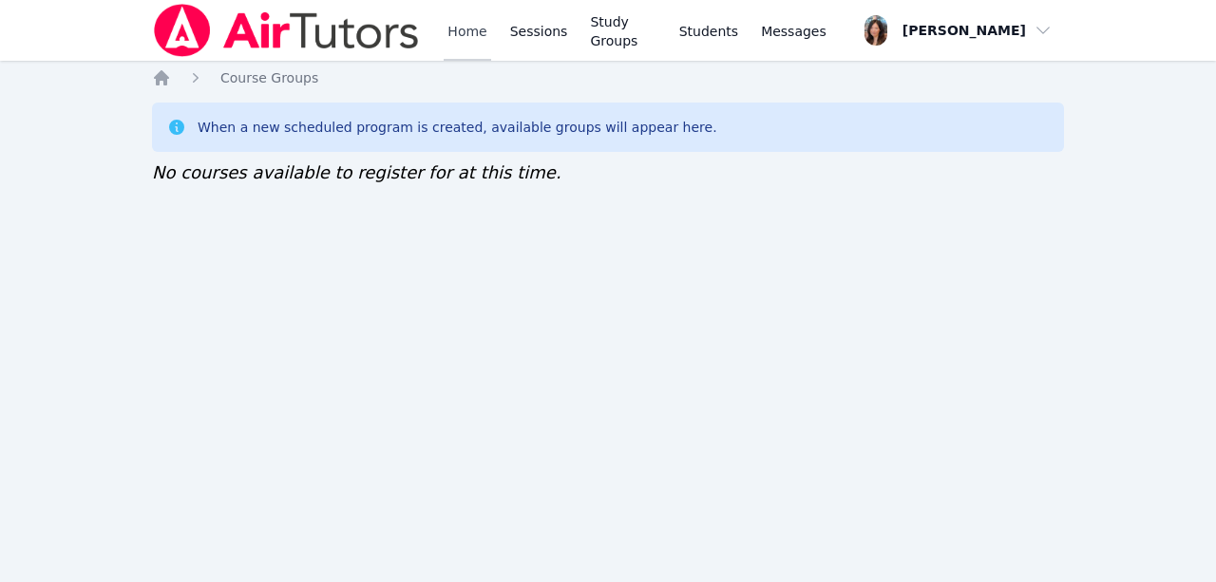
click at [479, 39] on link "Home" at bounding box center [467, 30] width 47 height 61
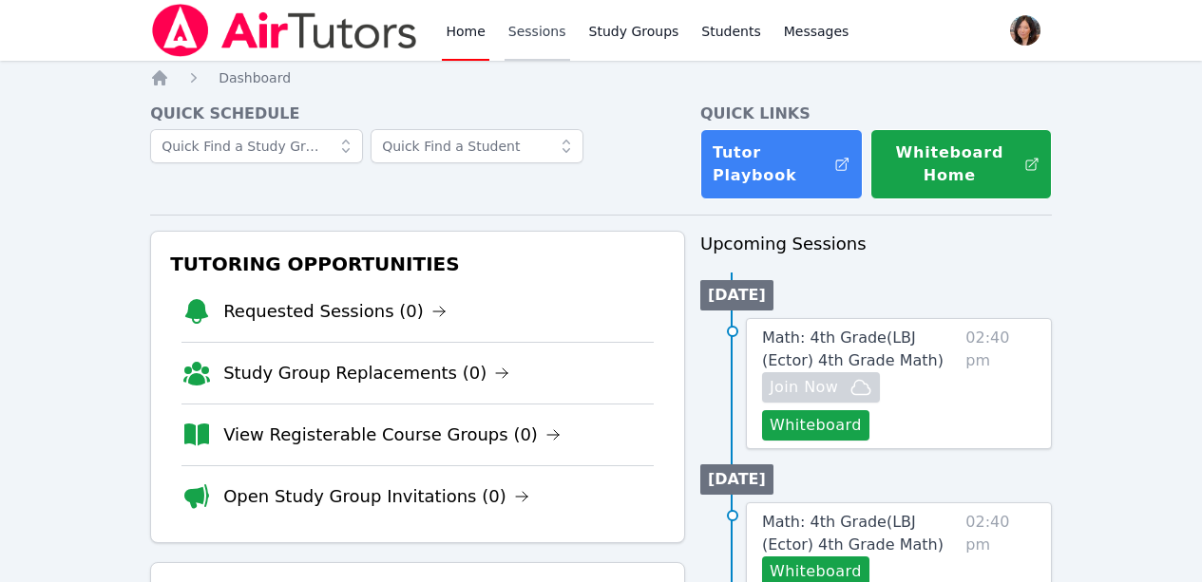
click at [516, 38] on link "Sessions" at bounding box center [538, 30] width 66 height 61
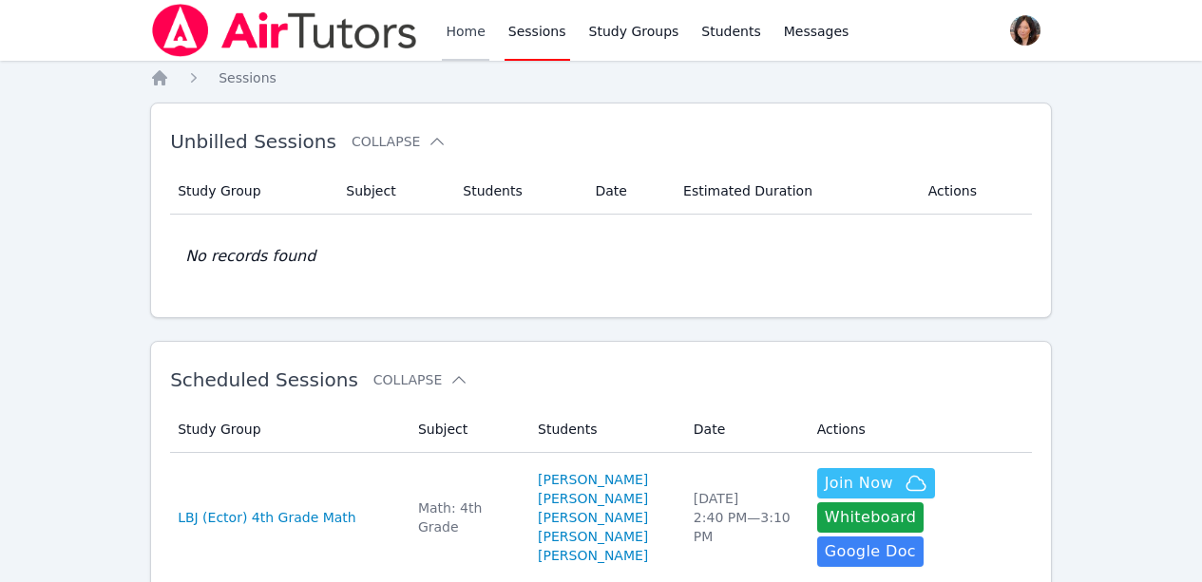
click at [445, 27] on link "Home" at bounding box center [465, 30] width 47 height 61
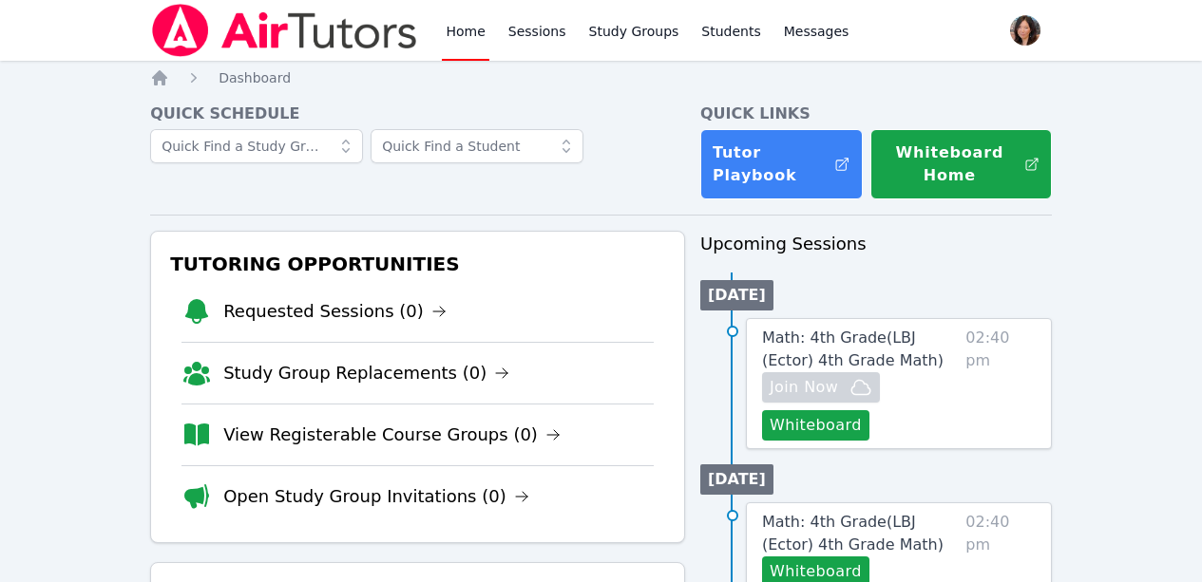
click at [445, 27] on link "Home" at bounding box center [465, 30] width 47 height 61
click at [456, 28] on link "Home" at bounding box center [465, 30] width 47 height 61
click at [527, 37] on link "Sessions" at bounding box center [538, 30] width 66 height 61
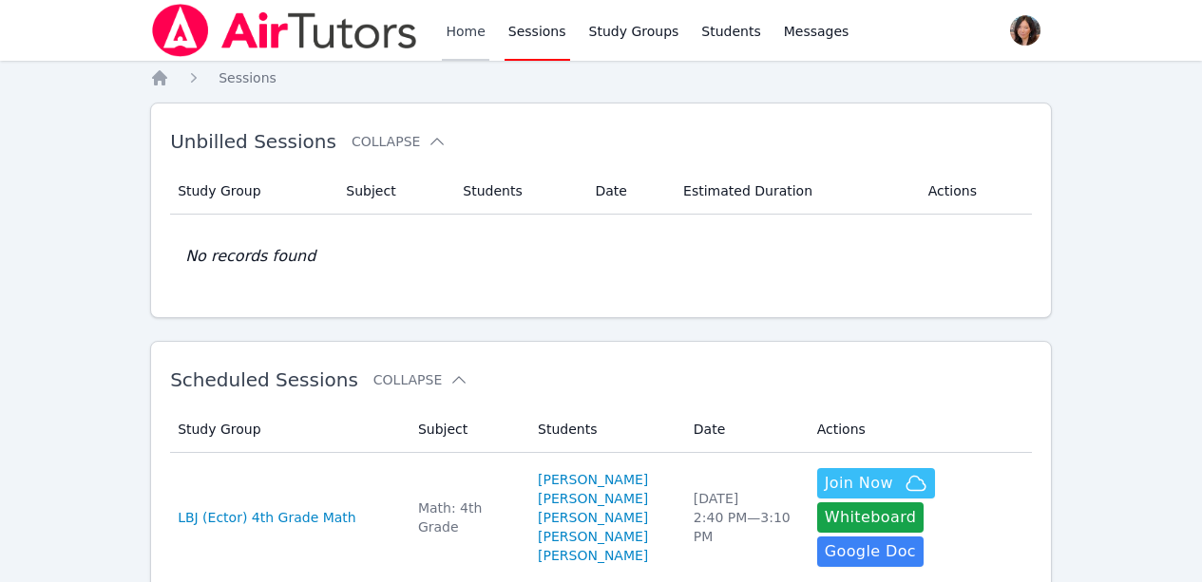
click at [471, 24] on link "Home" at bounding box center [465, 30] width 47 height 61
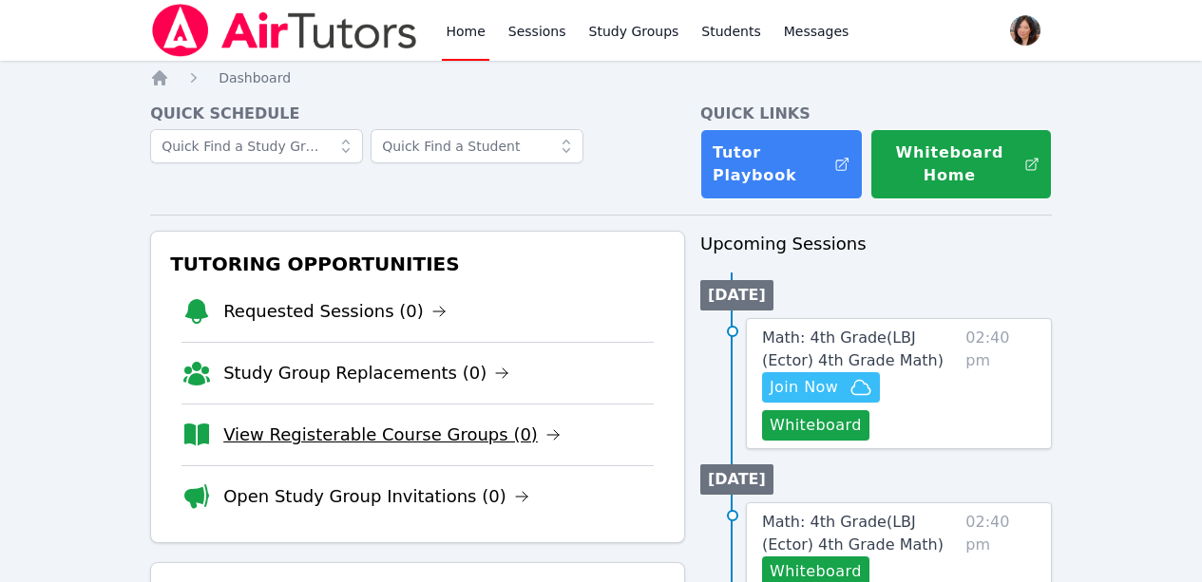
click at [375, 434] on link "View Registerable Course Groups (0)" at bounding box center [391, 435] width 337 height 27
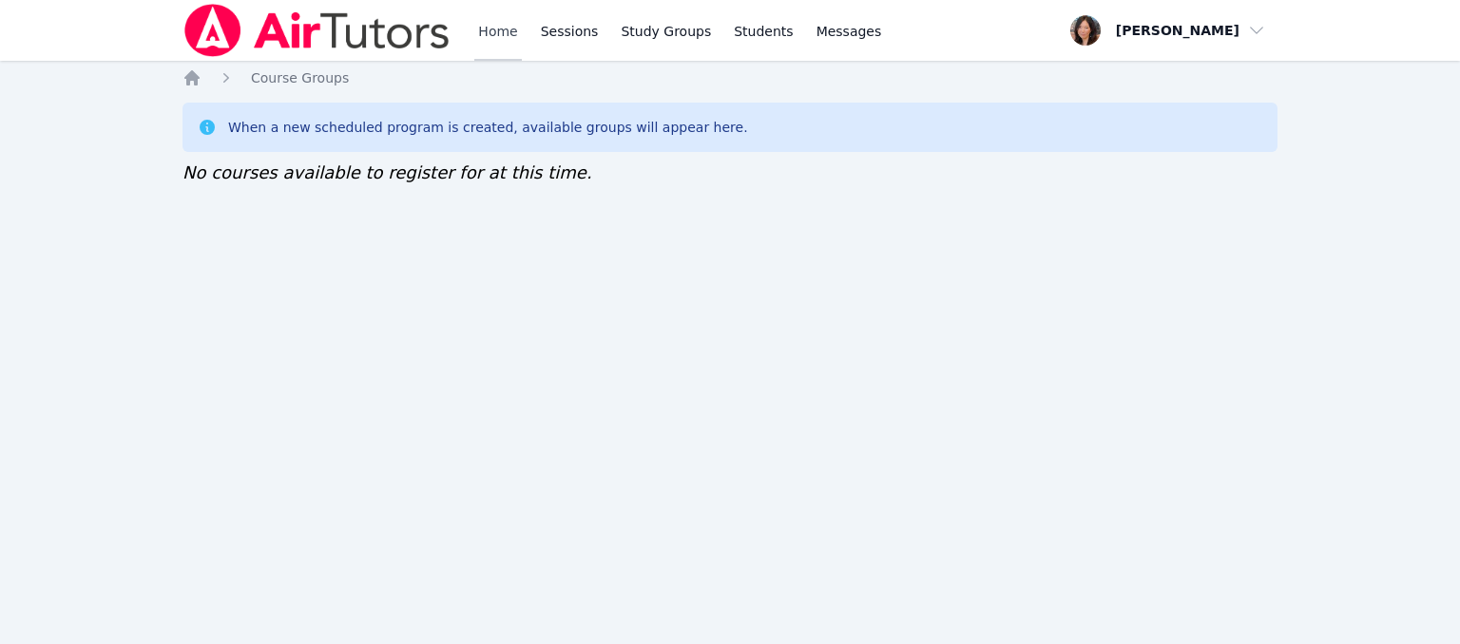
click at [493, 28] on link "Home" at bounding box center [497, 30] width 47 height 61
